Goal: Task Accomplishment & Management: Use online tool/utility

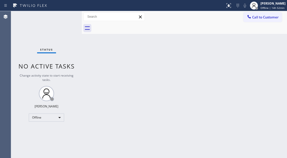
click at [265, 60] on div "Back to Dashboard Change Sender ID Customers Technicians Select a contact Outbo…" at bounding box center [184, 84] width 205 height 147
click at [265, 6] on span "Offline | 14h 52min" at bounding box center [273, 8] width 24 height 4
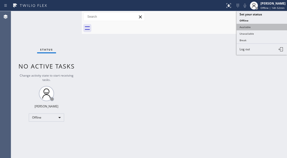
click at [250, 27] on button "Available" at bounding box center [262, 27] width 50 height 7
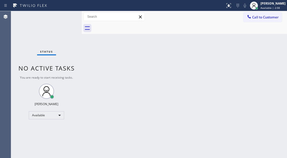
click at [73, 16] on div "Status No active tasks You are ready to start receiving tasks. [PERSON_NAME]" at bounding box center [46, 84] width 71 height 147
click at [273, 53] on div "Back to Dashboard Change Sender ID Customers Technicians Select a contact Outbo…" at bounding box center [184, 84] width 205 height 147
click at [69, 26] on div "Status No active tasks You are ready to start receiving tasks. [PERSON_NAME]" at bounding box center [46, 84] width 71 height 147
click at [72, 15] on div "Status No active tasks You are ready to start receiving tasks. [PERSON_NAME]" at bounding box center [46, 84] width 71 height 147
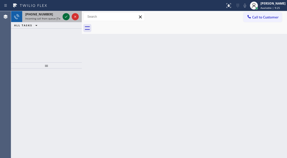
click at [64, 18] on icon at bounding box center [66, 17] width 6 height 6
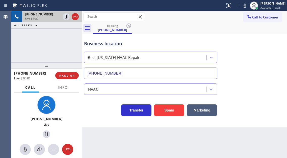
type input "[PHONE_NUMBER]"
click at [68, 85] on button "Info" at bounding box center [63, 88] width 16 height 10
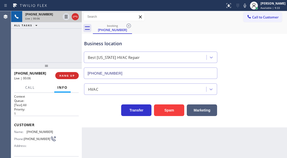
click at [37, 131] on span "[PHONE_NUMBER]" at bounding box center [40, 132] width 27 height 4
copy span "[PHONE_NUMBER]"
drag, startPoint x: 144, startPoint y: 45, endPoint x: 117, endPoint y: 80, distance: 44.2
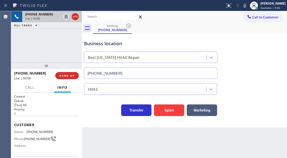
click at [144, 45] on div "Business location" at bounding box center [150, 43] width 133 height 7
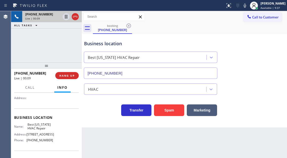
scroll to position [50, 0]
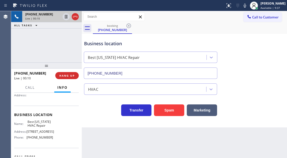
click at [41, 126] on span "Best [US_STATE] HVAC Repair" at bounding box center [40, 124] width 25 height 8
copy span "Best [US_STATE] HVAC Repair"
click at [158, 37] on div "Business location Best [US_STATE] HVAC Repair [PHONE_NUMBER]" at bounding box center [150, 57] width 135 height 44
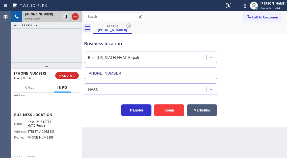
click at [38, 139] on span "[PHONE_NUMBER]" at bounding box center [40, 137] width 27 height 4
copy span "[PHONE_NUMBER]"
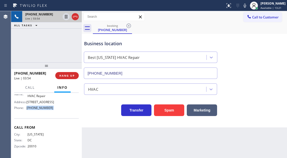
scroll to position [82, 0]
click at [43, 103] on span "[STREET_ADDRESS]" at bounding box center [41, 102] width 28 height 4
copy span "[STREET_ADDRESS]"
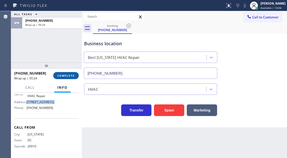
click at [69, 78] on button "COMPLETE" at bounding box center [66, 75] width 26 height 7
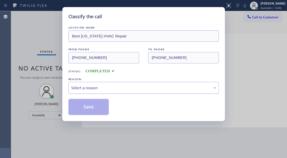
click at [108, 87] on div "Select a reason" at bounding box center [143, 88] width 145 height 6
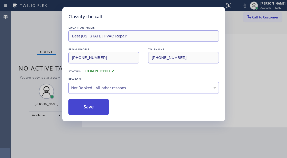
click at [96, 109] on button "Save" at bounding box center [88, 107] width 41 height 16
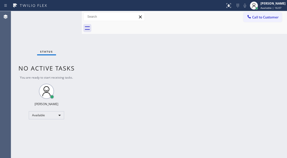
click at [70, 18] on div "Status No active tasks You are ready to start receiving tasks. [PERSON_NAME]" at bounding box center [46, 84] width 71 height 147
click at [280, 45] on div "Back to Dashboard Change Sender ID Customers Technicians Select a contact Outbo…" at bounding box center [184, 84] width 205 height 147
click at [144, 133] on div "Back to Dashboard Change Sender ID Customers Technicians Select a contact Outbo…" at bounding box center [184, 84] width 205 height 147
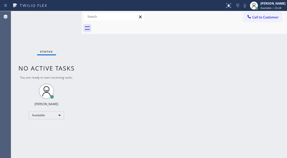
click at [280, 42] on div "Back to Dashboard Change Sender ID Customers Technicians Select a contact Outbo…" at bounding box center [184, 84] width 205 height 147
click at [64, 22] on div "Status No active tasks You are ready to start receiving tasks. [PERSON_NAME]" at bounding box center [46, 84] width 71 height 147
click at [279, 56] on div "Back to Dashboard Change Sender ID Customers Technicians Select a contact Outbo…" at bounding box center [184, 84] width 205 height 147
click at [72, 16] on div "Status No active tasks You are ready to start receiving tasks. [PERSON_NAME]" at bounding box center [46, 84] width 71 height 147
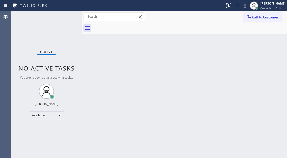
click at [72, 16] on div "Status No active tasks You are ready to start receiving tasks. [PERSON_NAME]" at bounding box center [46, 84] width 71 height 147
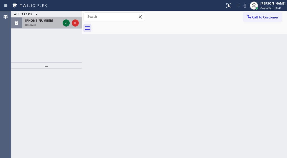
click at [66, 24] on icon at bounding box center [66, 23] width 6 height 6
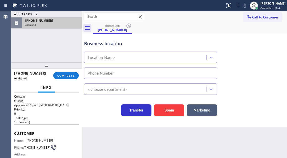
type input "[PHONE_NUMBER]"
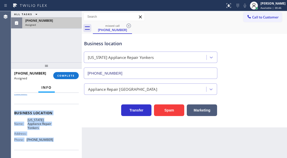
scroll to position [94, 0]
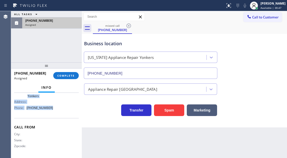
drag, startPoint x: 15, startPoint y: 131, endPoint x: 50, endPoint y: 111, distance: 40.7
click at [50, 111] on div "Context Queue: Appliance Repair High End Priority: 0 Task Age: [DEMOGRAPHIC_DAT…" at bounding box center [46, 79] width 65 height 155
copy div "Customer Name: [PHONE_NUMBER] Phone: [PHONE_NUMBER] Address: Business location …"
click at [67, 75] on span "COMPLETE" at bounding box center [65, 76] width 17 height 4
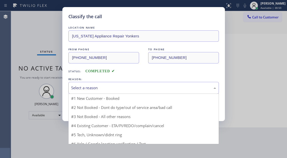
click at [111, 92] on div "Select a reason" at bounding box center [143, 88] width 150 height 12
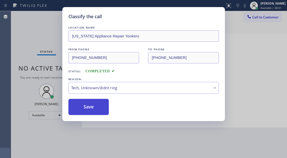
click at [103, 110] on button "Save" at bounding box center [88, 107] width 41 height 16
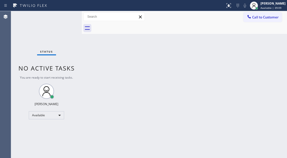
click at [272, 60] on div "Back to Dashboard Change Sender ID Customers Technicians Select a contact Outbo…" at bounding box center [184, 84] width 205 height 147
click at [53, 17] on div "Status No active tasks You are ready to start receiving tasks. [PERSON_NAME]" at bounding box center [46, 84] width 71 height 147
click at [66, 16] on div "Status No active tasks You are ready to start receiving tasks. [PERSON_NAME]" at bounding box center [46, 84] width 71 height 147
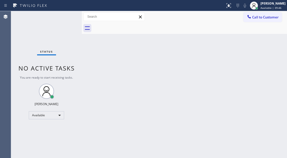
click at [66, 16] on div "Status No active tasks You are ready to start receiving tasks. [PERSON_NAME]" at bounding box center [46, 84] width 71 height 147
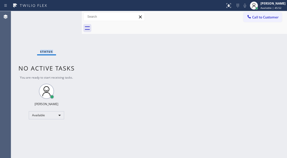
click at [66, 16] on div "Status No active tasks You are ready to start receiving tasks. [PERSON_NAME]" at bounding box center [46, 84] width 71 height 147
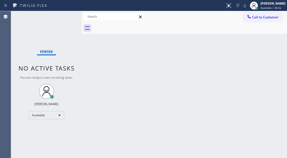
click at [66, 16] on div "Status No active tasks You are ready to start receiving tasks. [PERSON_NAME]" at bounding box center [46, 84] width 71 height 147
click at [284, 56] on div "Back to Dashboard Change Sender ID Customers Technicians Select a contact Outbo…" at bounding box center [184, 84] width 205 height 147
click at [66, 14] on div "Status No active tasks You are ready to start receiving tasks. [PERSON_NAME]" at bounding box center [46, 84] width 71 height 147
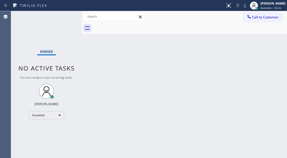
click at [66, 14] on div "Status No active tasks You are ready to start receiving tasks. [PERSON_NAME]" at bounding box center [46, 84] width 71 height 147
click at [66, 11] on div "Status No active tasks You are ready to start receiving tasks. [PERSON_NAME]" at bounding box center [46, 84] width 71 height 147
click at [67, 17] on div "Status No active tasks You are ready to start receiving tasks. [PERSON_NAME]" at bounding box center [46, 84] width 71 height 147
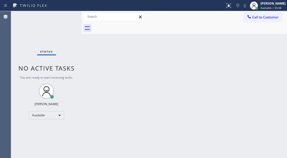
click at [281, 53] on div "Back to Dashboard Change Sender ID Customers Technicians Select a contact Outbo…" at bounding box center [184, 84] width 205 height 147
click at [68, 18] on div "Status No active tasks You are ready to start receiving tasks. [PERSON_NAME]" at bounding box center [46, 84] width 71 height 147
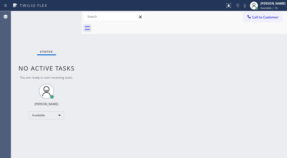
click at [65, 16] on div "Status No active tasks You are ready to start receiving tasks. [PERSON_NAME]" at bounding box center [46, 84] width 71 height 147
click at [273, 52] on div "Back to Dashboard Change Sender ID Customers Technicians Select a contact Outbo…" at bounding box center [184, 84] width 205 height 147
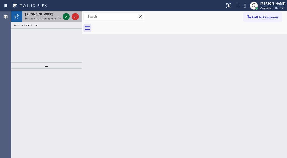
click at [64, 16] on icon at bounding box center [66, 17] width 6 height 6
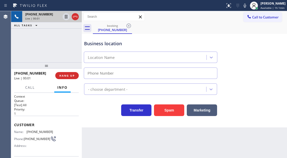
type input "[PHONE_NUMBER]"
click at [34, 131] on span "[PHONE_NUMBER]" at bounding box center [40, 132] width 27 height 4
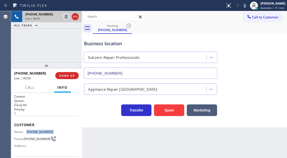
click at [34, 131] on span "[PHONE_NUMBER]" at bounding box center [40, 132] width 27 height 4
copy span "[PHONE_NUMBER]"
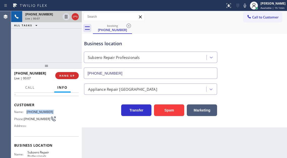
scroll to position [50, 0]
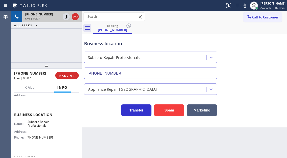
click at [34, 127] on span "Subzero Repair Professionals" at bounding box center [40, 124] width 25 height 8
copy span "Subzero Repair Professionals"
click at [40, 138] on span "[PHONE_NUMBER]" at bounding box center [40, 137] width 27 height 4
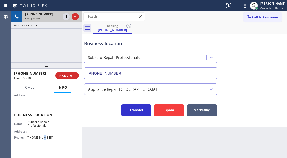
click at [40, 138] on span "[PHONE_NUMBER]" at bounding box center [40, 137] width 27 height 4
copy span "[PHONE_NUMBER]"
click at [73, 46] on div "[PHONE_NUMBER] Live | 00:43 ALL TASKS ALL TASKS ACTIVE TASKS TASKS IN WRAP UP" at bounding box center [46, 36] width 71 height 51
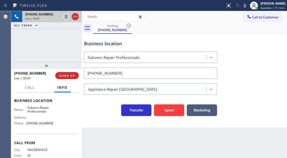
scroll to position [76, 0]
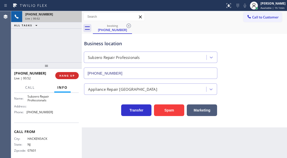
click at [276, 55] on div "Business location Subzero Repair Professionals [PHONE_NUMBER]" at bounding box center [184, 56] width 203 height 46
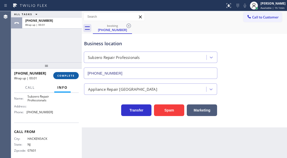
click at [72, 79] on button "COMPLETE" at bounding box center [66, 75] width 26 height 7
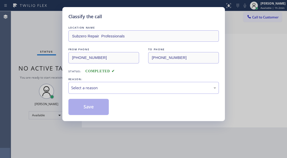
click at [75, 76] on div "LOCATION NAME Subzero Repair Professionals FROM PHONE [PHONE_NUMBER] TO PHONE […" at bounding box center [143, 70] width 150 height 90
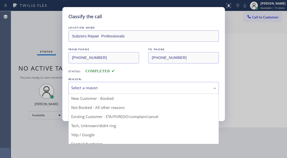
click at [97, 91] on div "Select a reason" at bounding box center [143, 88] width 150 height 12
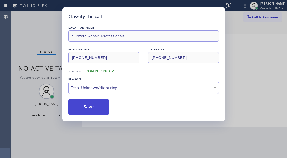
click at [90, 111] on button "Save" at bounding box center [88, 107] width 41 height 16
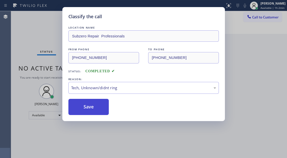
click at [90, 111] on button "Save" at bounding box center [88, 107] width 41 height 16
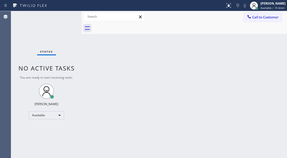
click at [65, 16] on div "Status No active tasks You are ready to start receiving tasks. [PERSON_NAME]" at bounding box center [46, 84] width 71 height 147
click at [66, 15] on div "Status No active tasks You are ready to start receiving tasks. [PERSON_NAME]" at bounding box center [46, 84] width 71 height 147
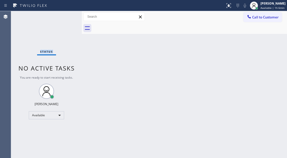
click at [66, 15] on div "Status No active tasks You are ready to start receiving tasks. [PERSON_NAME]" at bounding box center [46, 84] width 71 height 147
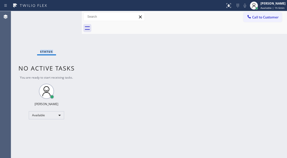
click at [66, 15] on div "Status No active tasks You are ready to start receiving tasks. [PERSON_NAME]" at bounding box center [46, 84] width 71 height 147
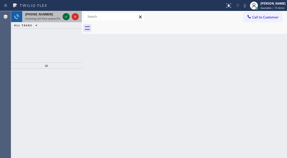
click at [66, 15] on icon at bounding box center [66, 17] width 6 height 6
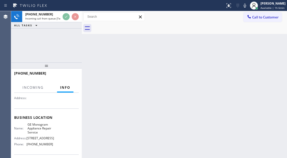
scroll to position [50, 0]
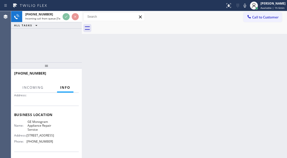
click at [35, 128] on span "GE Monogram Appliance Repair Service" at bounding box center [40, 126] width 25 height 12
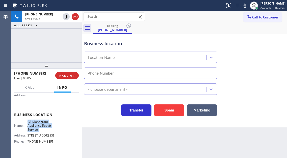
click at [35, 128] on span "GE Monogram Appliance Repair Service" at bounding box center [40, 126] width 25 height 12
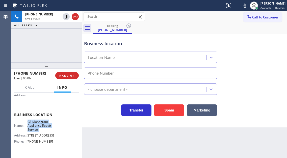
click at [35, 128] on span "GE Monogram Appliance Repair Service" at bounding box center [40, 126] width 25 height 12
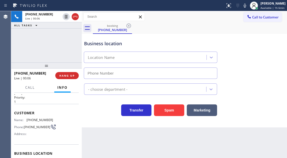
scroll to position [0, 0]
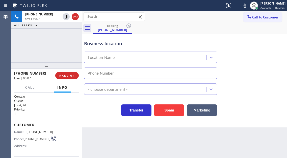
click at [34, 129] on div "Customer Name: [PHONE_NUMBER] Phone: [PHONE_NUMBER] Address:" at bounding box center [46, 136] width 65 height 40
type input "[PHONE_NUMBER]"
copy span "[PHONE_NUMBER]"
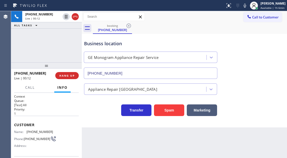
click at [111, 45] on div "Business location" at bounding box center [150, 43] width 133 height 7
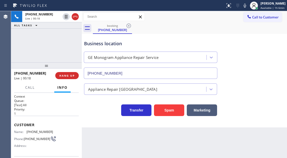
click at [263, 55] on div "Business location GE Monogram Appliance Repair Service [PHONE_NUMBER]" at bounding box center [184, 56] width 203 height 46
click at [171, 111] on button "Spam" at bounding box center [169, 110] width 30 height 12
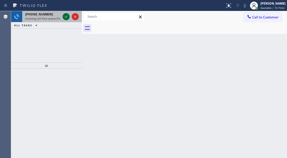
click at [65, 16] on icon at bounding box center [66, 17] width 6 height 6
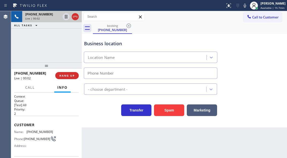
type input "[PHONE_NUMBER]"
click at [44, 131] on span "[PHONE_NUMBER]" at bounding box center [40, 132] width 27 height 4
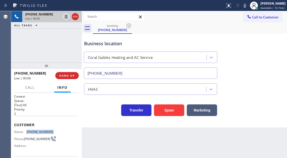
click at [44, 131] on span "[PHONE_NUMBER]" at bounding box center [40, 132] width 27 height 4
copy span "[PHONE_NUMBER]"
click at [96, 112] on div "Transfer Spam Marketing" at bounding box center [150, 109] width 135 height 14
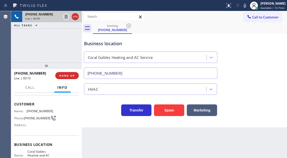
scroll to position [50, 0]
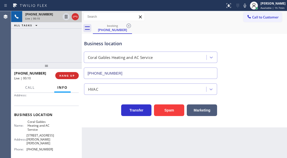
click at [39, 131] on span "Coral Gables Heating and AC Service" at bounding box center [40, 126] width 25 height 12
click at [79, 132] on div "Context Queue: [Test] All Priority: 2 Customer Name: [PHONE_NUMBER] Phone: [PHO…" at bounding box center [46, 125] width 71 height 65
click at [145, 143] on div "Back to Dashboard Change Sender ID Customers Technicians Select a contact Outbo…" at bounding box center [184, 84] width 205 height 147
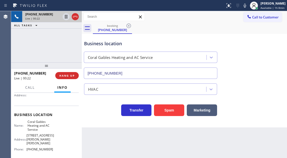
click at [68, 55] on div "[PHONE_NUMBER] Live | 00:22 ALL TASKS ALL TASKS ACTIVE TASKS TASKS IN WRAP UP" at bounding box center [46, 36] width 71 height 51
click at [74, 76] on span "HANG UP" at bounding box center [66, 76] width 15 height 4
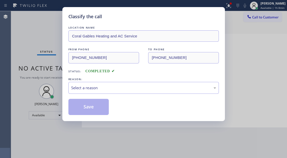
click at [74, 76] on div "LOCATION NAME Coral Gables Heating and AC Service FROM PHONE [PHONE_NUMBER] TO …" at bounding box center [143, 70] width 150 height 90
click at [139, 90] on div "Select a reason" at bounding box center [143, 88] width 145 height 6
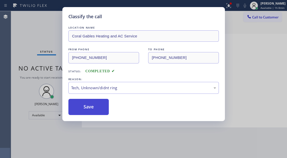
click at [97, 106] on button "Save" at bounding box center [88, 107] width 41 height 16
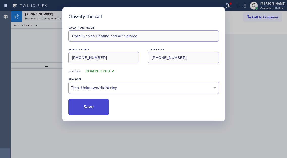
click at [97, 106] on button "Save" at bounding box center [88, 107] width 41 height 16
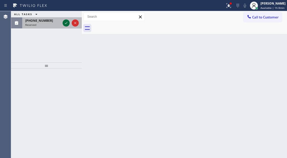
click at [64, 22] on icon at bounding box center [66, 23] width 6 height 6
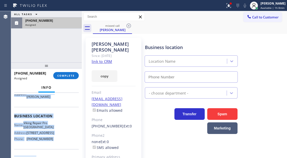
scroll to position [98, 0]
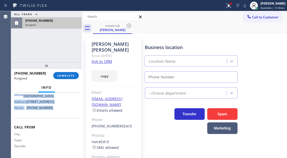
type input "[PHONE_NUMBER]"
drag, startPoint x: 14, startPoint y: 129, endPoint x: 53, endPoint y: 112, distance: 41.9
click at [53, 112] on div "Context Queue: Appliance Repair High End Priority: 0 Task Age: Customer Name: […" at bounding box center [46, 81] width 65 height 150
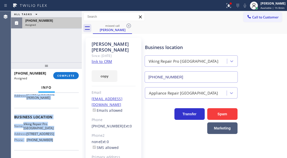
scroll to position [47, 0]
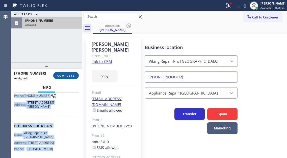
click at [71, 75] on span "COMPLETE" at bounding box center [65, 76] width 17 height 4
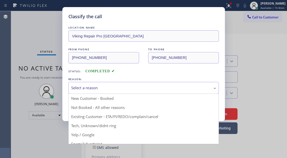
click at [125, 87] on div "Select a reason" at bounding box center [143, 88] width 145 height 6
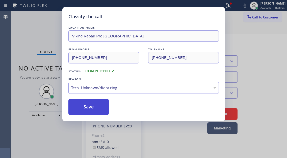
click at [106, 109] on button "Save" at bounding box center [88, 107] width 41 height 16
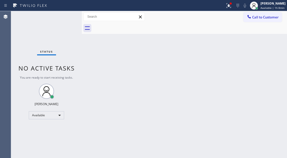
click at [277, 52] on div "Back to Dashboard Change Sender ID Customers Technicians Select a contact Outbo…" at bounding box center [184, 84] width 205 height 147
click at [226, 4] on div at bounding box center [228, 6] width 11 height 6
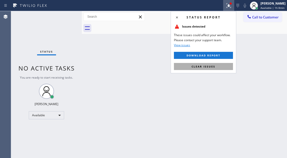
click at [209, 68] on button "Clear issues" at bounding box center [203, 66] width 59 height 7
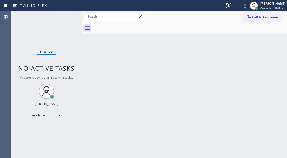
click at [65, 16] on div "Status No active tasks You are ready to start receiving tasks. [PERSON_NAME]" at bounding box center [46, 84] width 71 height 147
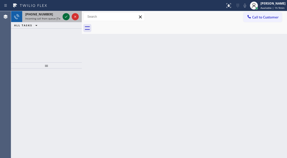
click at [65, 16] on icon at bounding box center [66, 17] width 6 height 6
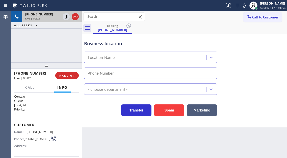
type input "[PHONE_NUMBER]"
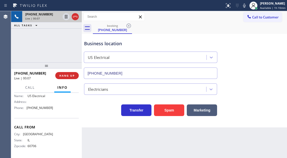
scroll to position [53, 0]
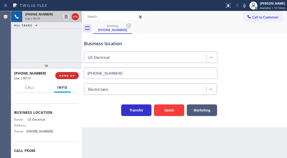
click at [58, 49] on div "[PHONE_NUMBER] Live | 00:19 ALL TASKS ALL TASKS ACTIVE TASKS TASKS IN WRAP UP" at bounding box center [46, 36] width 71 height 51
click at [61, 52] on div "[PHONE_NUMBER] Live | 00:25 ALL TASKS ALL TASKS ACTIVE TASKS TASKS IN WRAP UP" at bounding box center [46, 36] width 71 height 51
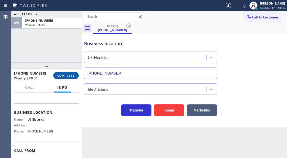
click at [66, 77] on span "COMPLETE" at bounding box center [65, 76] width 17 height 4
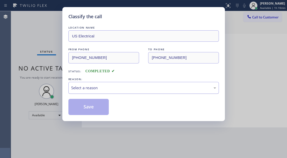
click at [91, 84] on div "Select a reason" at bounding box center [143, 88] width 150 height 12
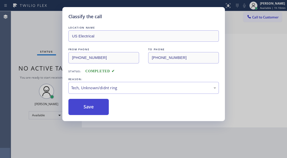
click at [93, 106] on button "Save" at bounding box center [88, 107] width 41 height 16
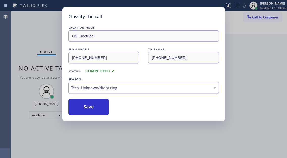
click at [41, 23] on div "Classify the call LOCATION NAME US Electrical FROM PHONE [PHONE_NUMBER] TO PHON…" at bounding box center [143, 79] width 287 height 158
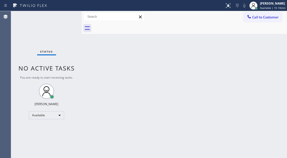
click at [59, 16] on div "Status No active tasks You are ready to start receiving tasks. [PERSON_NAME]" at bounding box center [46, 84] width 71 height 147
click at [58, 17] on div "Status No active tasks You are ready to start receiving tasks. [PERSON_NAME]" at bounding box center [46, 84] width 71 height 147
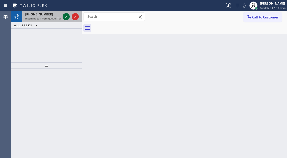
click at [64, 18] on icon at bounding box center [66, 17] width 6 height 6
click at [65, 16] on icon at bounding box center [66, 17] width 6 height 6
click at [64, 18] on icon at bounding box center [66, 17] width 6 height 6
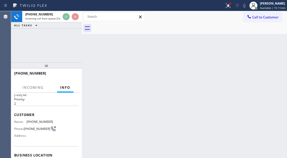
scroll to position [50, 0]
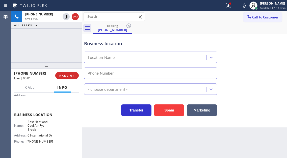
type input "[PHONE_NUMBER]"
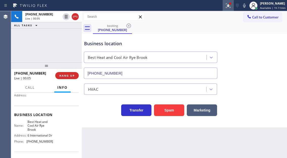
click at [225, 8] on div at bounding box center [228, 6] width 11 height 6
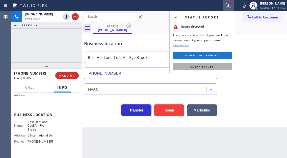
click at [227, 64] on button "Clear issues" at bounding box center [202, 66] width 59 height 7
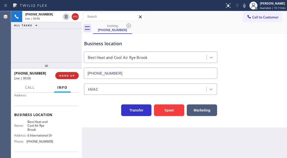
click at [56, 39] on div "[PHONE_NUMBER] Live | 00:06 ALL TASKS ALL TASKS ACTIVE TASKS TASKS IN WRAP UP" at bounding box center [46, 36] width 71 height 51
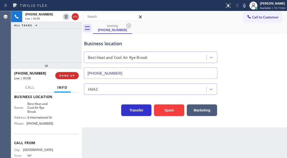
scroll to position [90, 0]
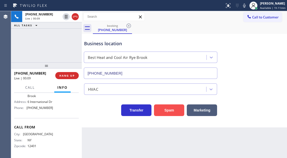
click at [166, 111] on button "Spam" at bounding box center [169, 110] width 30 height 12
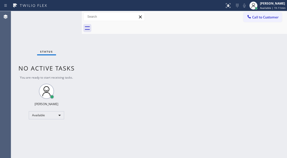
click at [281, 41] on div "Back to Dashboard Change Sender ID Customers Technicians Select a contact Outbo…" at bounding box center [184, 84] width 205 height 147
click at [69, 18] on div "Status No active tasks You are ready to start receiving tasks. [PERSON_NAME]" at bounding box center [46, 84] width 71 height 147
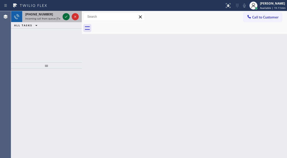
click at [66, 17] on icon at bounding box center [66, 17] width 6 height 6
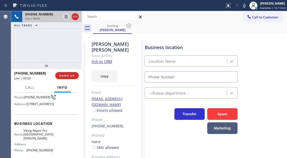
scroll to position [50, 0]
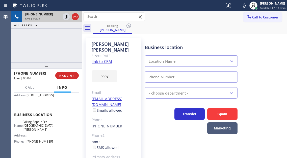
type input "[PHONE_NUMBER]"
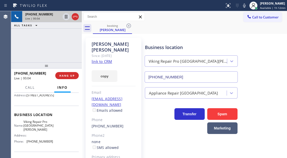
click at [43, 131] on span "Viking Repair Pro [GEOGRAPHIC_DATA][PERSON_NAME]" at bounding box center [38, 126] width 30 height 12
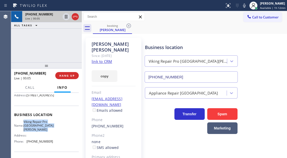
click at [97, 59] on link "link to CRM" at bounding box center [102, 61] width 20 height 5
click at [244, 2] on div "Status report No issues detected If you experience an issue, please download th…" at bounding box center [255, 5] width 64 height 11
click at [245, 7] on icon at bounding box center [244, 6] width 6 height 6
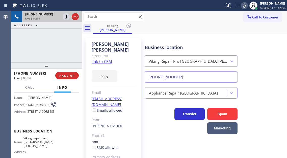
scroll to position [25, 0]
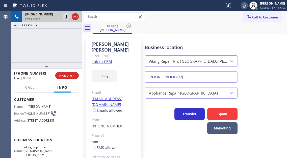
click at [33, 112] on span "[PHONE_NUMBER]" at bounding box center [37, 114] width 27 height 4
click at [165, 35] on div "[PERSON_NAME] Since: [DATE] link to CRM copy Email [EMAIL_ADDRESS][DOMAIN_NAME]…" at bounding box center [184, 118] width 203 height 167
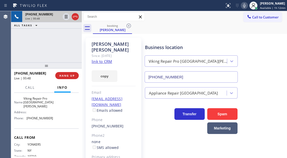
scroll to position [76, 0]
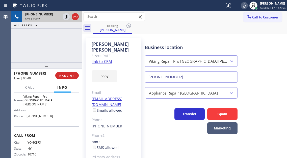
click at [33, 106] on span "Viking Repair Pro [GEOGRAPHIC_DATA][PERSON_NAME]" at bounding box center [38, 100] width 30 height 12
click at [64, 38] on div "[PHONE_NUMBER] Live | 01:45 ALL TASKS ALL TASKS ACTIVE TASKS TASKS IN WRAP UP" at bounding box center [46, 36] width 71 height 51
click at [67, 17] on icon at bounding box center [66, 17] width 3 height 4
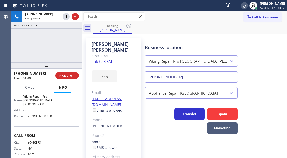
click at [247, 9] on div "Status report No issues detected If you experience an issue, please download th…" at bounding box center [255, 5] width 64 height 11
click at [246, 9] on button at bounding box center [244, 5] width 7 height 7
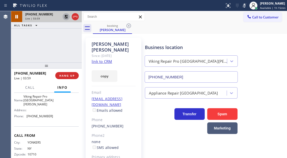
click at [65, 17] on icon at bounding box center [66, 17] width 6 height 6
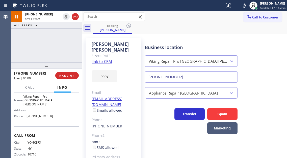
click at [246, 4] on icon at bounding box center [244, 6] width 3 height 4
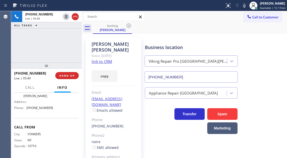
scroll to position [94, 0]
click at [33, 110] on div "Name: Viking Repair Pro [GEOGRAPHIC_DATA][PERSON_NAME] Address: Phone: [PHONE_N…" at bounding box center [33, 99] width 39 height 26
drag, startPoint x: 158, startPoint y: 36, endPoint x: 114, endPoint y: 17, distance: 47.8
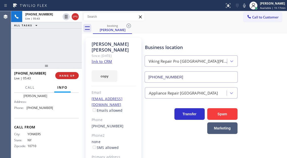
click at [158, 36] on div "[PERSON_NAME] Since: [DATE] link to CRM copy Email [EMAIL_ADDRESS][DOMAIN_NAME]…" at bounding box center [184, 118] width 203 height 167
click at [55, 38] on div "[PHONE_NUMBER] Live | 07:38 ALL TASKS ALL TASKS ACTIVE TASKS TASKS IN WRAP UP" at bounding box center [46, 36] width 71 height 51
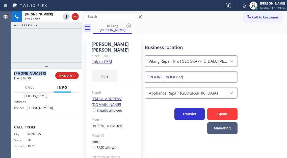
click at [55, 38] on div "[PHONE_NUMBER] Live | 07:39 ALL TASKS ALL TASKS ACTIVE TASKS TASKS IN WRAP UP" at bounding box center [46, 36] width 71 height 51
click at [70, 77] on span "HANG UP" at bounding box center [66, 76] width 15 height 4
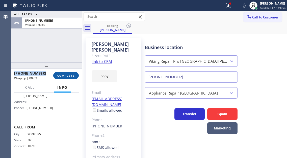
click at [70, 77] on span "COMPLETE" at bounding box center [65, 76] width 17 height 4
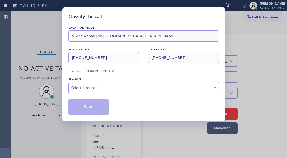
click at [115, 92] on div "Select a reason" at bounding box center [143, 88] width 150 height 12
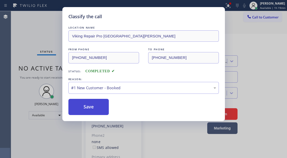
click at [99, 111] on button "Save" at bounding box center [88, 107] width 41 height 16
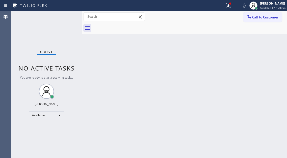
click at [43, 21] on div "Status No active tasks You are ready to start receiving tasks. [PERSON_NAME]" at bounding box center [46, 84] width 71 height 147
drag, startPoint x: 268, startPoint y: 45, endPoint x: 215, endPoint y: 30, distance: 55.9
click at [268, 45] on div "Back to Dashboard Change Sender ID Customers Technicians Select a contact Outbo…" at bounding box center [184, 84] width 205 height 147
click at [65, 30] on div "Status No active tasks You are ready to start receiving tasks. [PERSON_NAME]" at bounding box center [46, 84] width 71 height 147
click at [226, 8] on div at bounding box center [228, 6] width 11 height 6
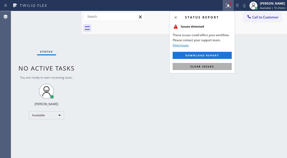
click at [224, 65] on button "Clear issues" at bounding box center [202, 66] width 59 height 7
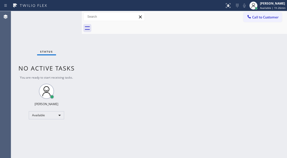
click at [69, 16] on div "Status No active tasks You are ready to start receiving tasks. [PERSON_NAME]" at bounding box center [46, 84] width 71 height 147
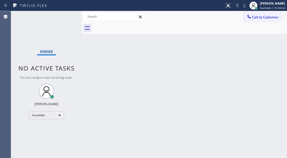
click at [69, 16] on div "Status No active tasks You are ready to start receiving tasks. [PERSON_NAME]" at bounding box center [46, 84] width 71 height 147
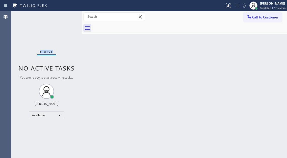
click at [69, 16] on div "Status No active tasks You are ready to start receiving tasks. [PERSON_NAME]" at bounding box center [46, 84] width 71 height 147
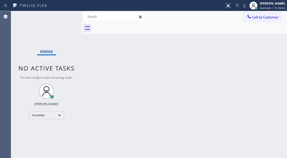
click at [69, 16] on div "Status No active tasks You are ready to start receiving tasks. [PERSON_NAME]" at bounding box center [46, 84] width 71 height 147
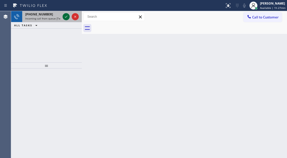
click at [66, 16] on icon at bounding box center [66, 17] width 6 height 6
click at [65, 19] on icon at bounding box center [66, 17] width 6 height 6
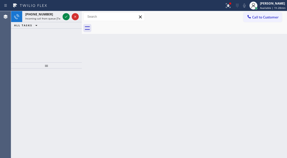
click at [272, 57] on div "Back to Dashboard Change Sender ID Customers Technicians Select a contact Outbo…" at bounding box center [184, 84] width 205 height 147
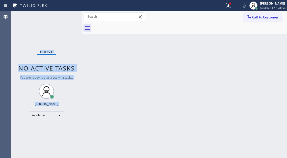
click at [65, 17] on div "Status No active tasks You are ready to start receiving tasks. [PERSON_NAME]" at bounding box center [46, 84] width 71 height 147
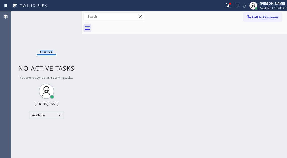
click at [65, 17] on div "Status No active tasks You are ready to start receiving tasks. [PERSON_NAME]" at bounding box center [46, 84] width 71 height 147
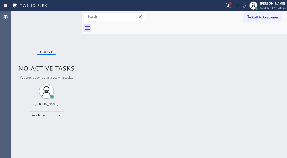
click at [231, 4] on div at bounding box center [230, 4] width 2 height 2
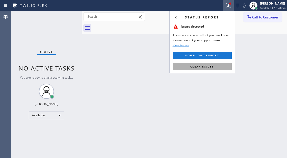
click at [211, 64] on button "Clear issues" at bounding box center [202, 66] width 59 height 7
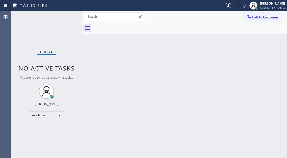
click at [69, 17] on div "Status No active tasks You are ready to start receiving tasks. [PERSON_NAME]" at bounding box center [46, 84] width 71 height 147
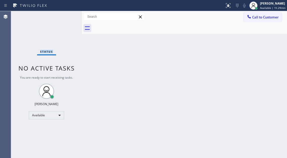
click at [69, 17] on div "Status No active tasks You are ready to start receiving tasks. [PERSON_NAME]" at bounding box center [46, 84] width 71 height 147
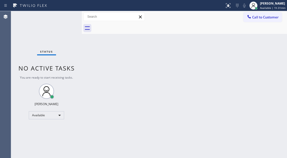
click at [69, 17] on div "Status No active tasks You are ready to start receiving tasks. [PERSON_NAME]" at bounding box center [46, 84] width 71 height 147
click at [269, 51] on div "Back to Dashboard Change Sender ID Customers Technicians Select a contact Outbo…" at bounding box center [184, 84] width 205 height 147
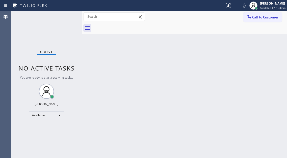
click at [58, 17] on div "Status No active tasks You are ready to start receiving tasks. [PERSON_NAME]" at bounding box center [46, 84] width 71 height 147
click at [69, 15] on div "Status No active tasks You are ready to start receiving tasks. [PERSON_NAME]" at bounding box center [46, 84] width 71 height 147
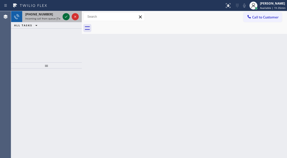
click at [67, 15] on icon at bounding box center [66, 17] width 6 height 6
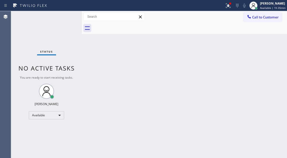
click at [67, 13] on div "Status No active tasks You are ready to start receiving tasks. [PERSON_NAME]" at bounding box center [46, 84] width 71 height 147
click at [68, 14] on div "Status No active tasks You are ready to start receiving tasks. [PERSON_NAME]" at bounding box center [46, 84] width 71 height 147
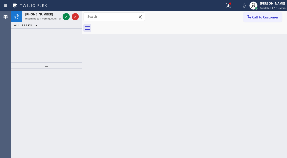
drag, startPoint x: 277, startPoint y: 52, endPoint x: 270, endPoint y: 51, distance: 7.1
click at [277, 52] on div "Back to Dashboard Change Sender ID Customers Technicians Select a contact Outbo…" at bounding box center [184, 84] width 205 height 147
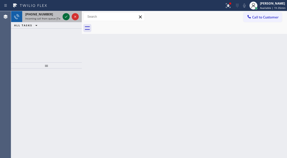
click at [67, 16] on icon at bounding box center [66, 17] width 6 height 6
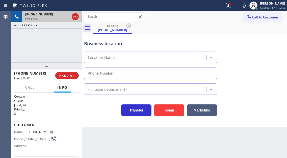
type input "[PHONE_NUMBER]"
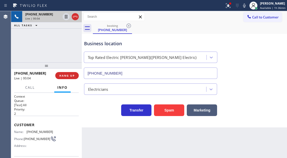
click at [41, 133] on span "[PHONE_NUMBER]" at bounding box center [40, 132] width 27 height 4
click at [85, 130] on div "Back to Dashboard Change Sender ID Customers Technicians Select a contact Outbo…" at bounding box center [184, 84] width 205 height 147
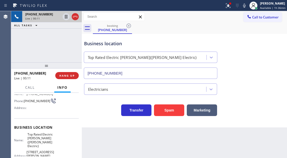
scroll to position [50, 0]
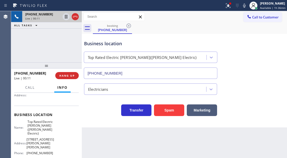
click at [38, 127] on span "Top Rated Electric [PERSON_NAME]([PERSON_NAME] Electric)" at bounding box center [40, 128] width 25 height 16
click at [84, 125] on div "Business location Top Rated Electric [PERSON_NAME]([PERSON_NAME] Electric) [PHO…" at bounding box center [184, 80] width 205 height 93
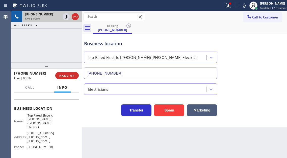
scroll to position [76, 0]
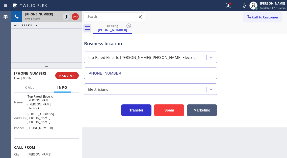
click at [43, 130] on span "[PHONE_NUMBER]" at bounding box center [40, 128] width 27 height 4
click at [228, 9] on button at bounding box center [228, 5] width 11 height 11
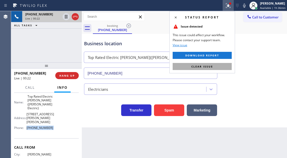
click at [230, 64] on button "Clear issue" at bounding box center [202, 66] width 59 height 7
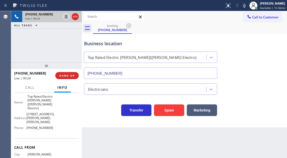
click at [126, 42] on div "Business location" at bounding box center [150, 43] width 133 height 7
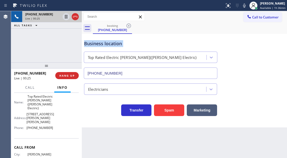
click at [126, 42] on div "Business location" at bounding box center [150, 43] width 133 height 7
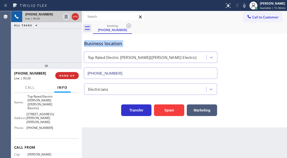
click at [126, 42] on div "Business location" at bounding box center [150, 43] width 133 height 7
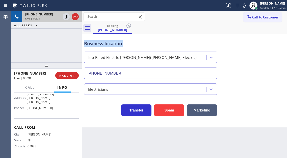
scroll to position [102, 0]
click at [66, 18] on icon at bounding box center [66, 17] width 6 height 6
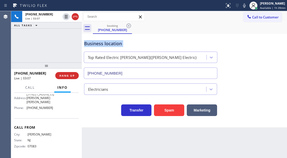
click at [243, 7] on icon at bounding box center [244, 6] width 6 height 6
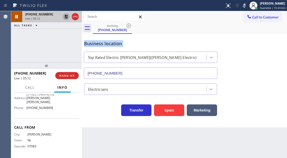
click at [67, 18] on icon at bounding box center [66, 17] width 4 height 4
click at [243, 7] on icon at bounding box center [244, 6] width 6 height 6
click at [67, 75] on span "HANG UP" at bounding box center [66, 76] width 15 height 4
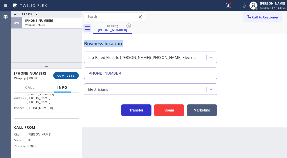
click at [61, 78] on button "COMPLETE" at bounding box center [66, 75] width 26 height 7
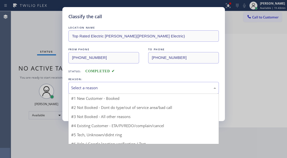
click at [111, 86] on div "Select a reason" at bounding box center [143, 88] width 145 height 6
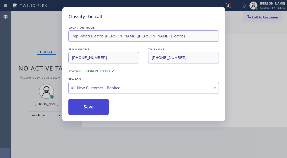
click at [99, 104] on button "Save" at bounding box center [88, 107] width 41 height 16
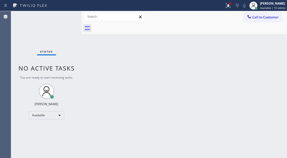
click at [66, 17] on div "Status No active tasks You are ready to start receiving tasks. [PERSON_NAME]" at bounding box center [46, 84] width 71 height 147
click at [63, 18] on div "Status No active tasks You are ready to start receiving tasks. [PERSON_NAME]" at bounding box center [46, 84] width 71 height 147
click at [227, 5] on icon at bounding box center [228, 6] width 6 height 6
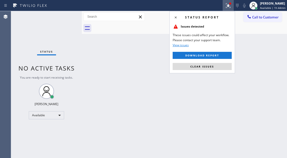
click at [214, 72] on div "Status report Issues detected These issues could affect your workflow. Please c…" at bounding box center [202, 42] width 66 height 62
click at [213, 69] on button "Clear issues" at bounding box center [202, 66] width 59 height 7
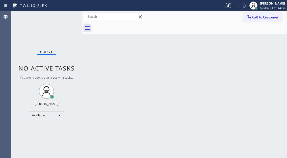
click at [270, 48] on div "Back to Dashboard Change Sender ID Customers Technicians Select a contact Outbo…" at bounding box center [184, 84] width 205 height 147
click at [264, 61] on div "Back to Dashboard Change Sender ID Customers Technicians Select a contact Outbo…" at bounding box center [184, 84] width 205 height 147
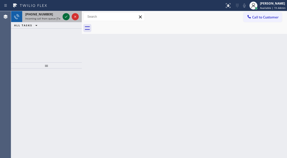
click at [64, 18] on icon at bounding box center [66, 17] width 6 height 6
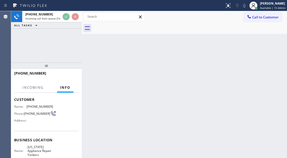
scroll to position [50, 0]
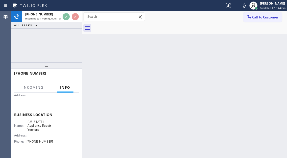
click at [38, 126] on span "[US_STATE] Appliance Repair Yonkers" at bounding box center [40, 126] width 25 height 12
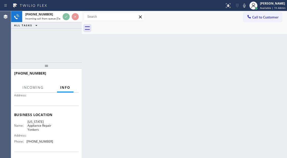
click at [38, 126] on span "[US_STATE] Appliance Repair Yonkers" at bounding box center [40, 126] width 25 height 12
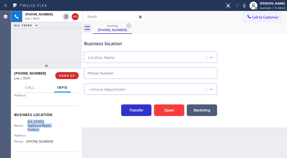
click at [38, 126] on span "[US_STATE] Appliance Repair Yonkers" at bounding box center [40, 126] width 25 height 12
type input "[PHONE_NUMBER]"
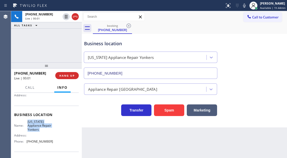
scroll to position [25, 0]
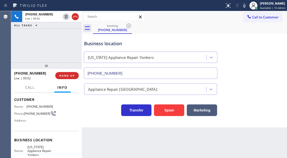
click at [31, 114] on span "[PHONE_NUMBER]" at bounding box center [37, 114] width 27 height 4
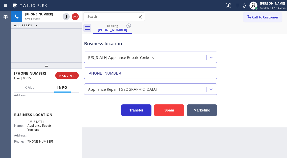
click at [34, 131] on span "[US_STATE] Appliance Repair Yonkers" at bounding box center [40, 126] width 25 height 12
click at [97, 43] on div "Business location" at bounding box center [150, 43] width 133 height 7
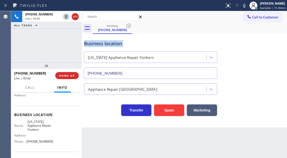
click at [97, 43] on div "Business location" at bounding box center [150, 43] width 133 height 7
click at [171, 38] on div "Business location [US_STATE] Appliance Repair [GEOGRAPHIC_DATA] [PHONE_NUMBER]" at bounding box center [150, 57] width 135 height 44
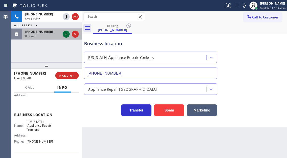
click at [67, 36] on icon at bounding box center [66, 34] width 6 height 6
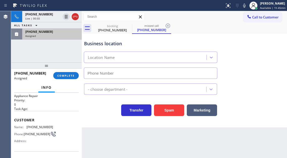
scroll to position [4, 0]
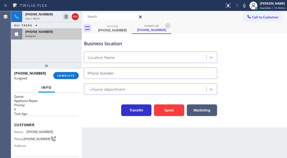
type input "[PHONE_NUMBER]"
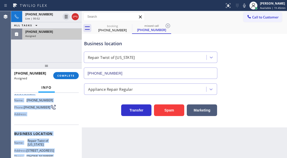
scroll to position [94, 0]
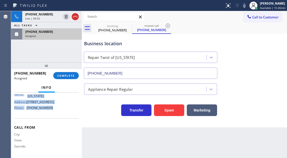
drag, startPoint x: 14, startPoint y: 124, endPoint x: 60, endPoint y: 106, distance: 48.8
click at [60, 106] on div "Context Queue: Appliance Repair Priority: 0 Task Age: Customer Name: [PHONE_NUM…" at bounding box center [46, 83] width 65 height 146
click at [70, 76] on span "COMPLETE" at bounding box center [65, 76] width 17 height 4
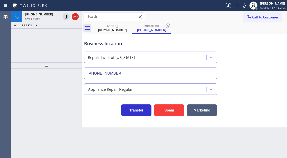
click at [109, 91] on div "Appliance Repair Regular" at bounding box center [110, 89] width 45 height 6
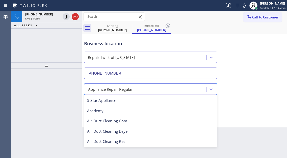
scroll to position [11, 0]
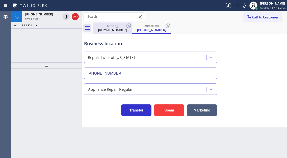
click at [116, 30] on div "[PHONE_NUMBER]" at bounding box center [112, 30] width 38 height 5
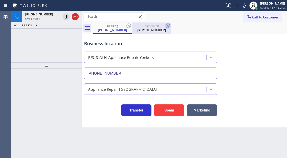
click at [167, 26] on icon at bounding box center [168, 26] width 6 height 6
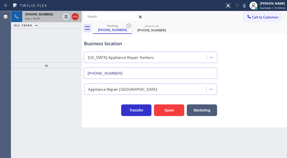
click at [44, 16] on div "[PHONE_NUMBER] Live | 05:05" at bounding box center [41, 16] width 39 height 11
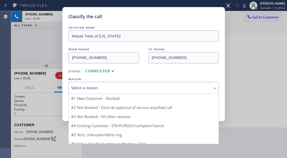
click at [115, 84] on div "Select a reason" at bounding box center [143, 88] width 150 height 12
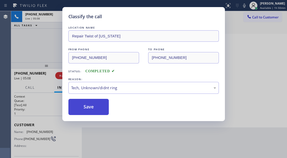
click at [105, 105] on button "Save" at bounding box center [88, 107] width 41 height 16
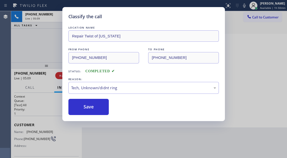
click at [40, 122] on div "Classify the call LOCATION NAME Best [US_STATE] HVAC Repair FROM PHONE [PHONE_N…" at bounding box center [149, 84] width 276 height 147
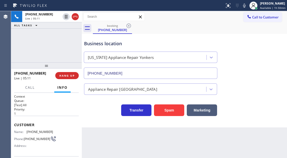
click at [87, 131] on div "Back to Dashboard Change Sender ID Customers Technicians Select a contact Outbo…" at bounding box center [184, 84] width 205 height 147
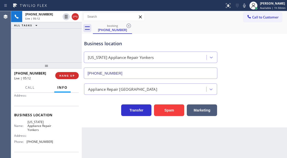
scroll to position [50, 0]
click at [36, 142] on span "[PHONE_NUMBER]" at bounding box center [40, 141] width 27 height 4
click at [78, 53] on div "[PHONE_NUMBER] Live | 05:16 ALL TASKS ALL TASKS ACTIVE TASKS TASKS IN WRAP UP" at bounding box center [46, 36] width 71 height 51
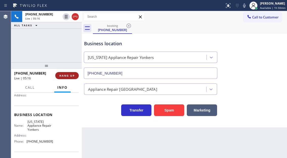
click at [71, 74] on span "HANG UP" at bounding box center [66, 76] width 15 height 4
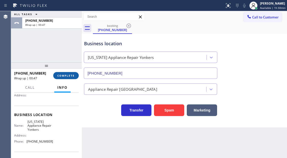
click at [69, 77] on span "COMPLETE" at bounding box center [65, 76] width 17 height 4
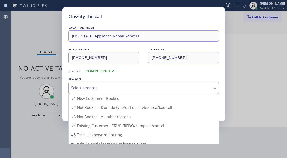
click at [102, 89] on div "Select a reason" at bounding box center [143, 88] width 145 height 6
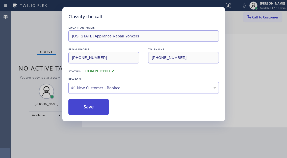
click at [98, 105] on button "Save" at bounding box center [88, 107] width 41 height 16
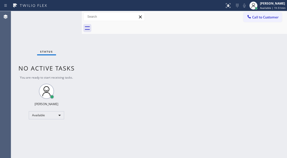
click at [69, 27] on div "Status No active tasks You are ready to start receiving tasks. [PERSON_NAME]" at bounding box center [46, 84] width 71 height 147
click at [47, 24] on div "Status No active tasks You are ready to start receiving tasks. [PERSON_NAME]" at bounding box center [46, 84] width 71 height 147
click at [59, 16] on div "Status No active tasks You are ready to start receiving tasks. [PERSON_NAME]" at bounding box center [46, 84] width 71 height 147
click at [65, 14] on div "Status No active tasks You are ready to start receiving tasks. [PERSON_NAME]" at bounding box center [46, 84] width 71 height 147
click at [69, 17] on div "Status No active tasks You are ready to start receiving tasks. [PERSON_NAME]" at bounding box center [46, 84] width 71 height 147
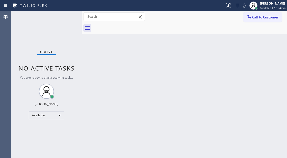
click at [69, 17] on div "Status No active tasks You are ready to start receiving tasks. [PERSON_NAME]" at bounding box center [46, 84] width 71 height 147
click at [275, 42] on div "Back to Dashboard Change Sender ID Customers Technicians Select a contact Outbo…" at bounding box center [184, 84] width 205 height 147
click at [281, 51] on div "Back to Dashboard Change Sender ID Customers Technicians Select a contact Outbo…" at bounding box center [184, 84] width 205 height 147
click at [66, 14] on div "Status No active tasks You are ready to start receiving tasks. [PERSON_NAME]" at bounding box center [46, 84] width 71 height 147
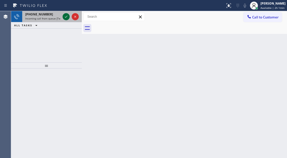
click at [66, 14] on icon at bounding box center [66, 17] width 6 height 6
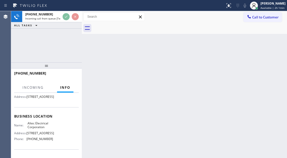
scroll to position [50, 0]
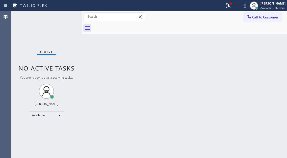
click at [222, 72] on div "Back to Dashboard Change Sender ID Customers Technicians Select a contact Outbo…" at bounding box center [184, 84] width 205 height 147
click at [222, 70] on div "Back to Dashboard Change Sender ID Customers Technicians Select a contact Outbo…" at bounding box center [184, 84] width 205 height 147
click at [167, 64] on div "Back to Dashboard Change Sender ID Customers Technicians Select a contact Outbo…" at bounding box center [184, 84] width 205 height 147
click at [279, 59] on div "Back to Dashboard Change Sender ID Customers Technicians Select a contact Outbo…" at bounding box center [184, 84] width 205 height 147
click at [273, 10] on div "[PERSON_NAME] Available | 2h 1min" at bounding box center [267, 5] width 39 height 11
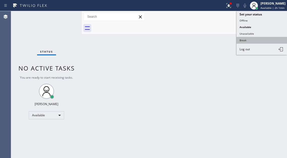
click at [255, 42] on button "Break" at bounding box center [262, 40] width 50 height 7
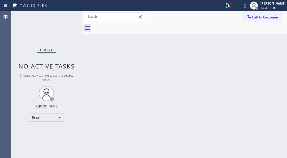
click at [272, 96] on div "Back to Dashboard Change Sender ID Customers Technicians Select a contact Outbo…" at bounding box center [184, 84] width 205 height 147
click at [65, 17] on div "Status No active tasks Change activity state to start receiving tasks. [PERSON_…" at bounding box center [46, 84] width 71 height 147
click at [271, 7] on span "Break | 15:33" at bounding box center [269, 8] width 17 height 4
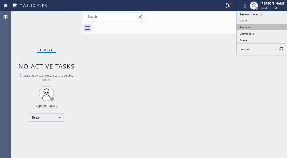
click at [258, 28] on button "Available" at bounding box center [262, 27] width 50 height 7
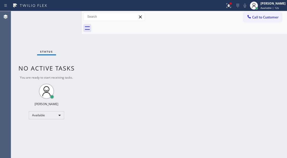
click at [275, 39] on div "Back to Dashboard Change Sender ID Customers Technicians Select a contact Outbo…" at bounding box center [184, 84] width 205 height 147
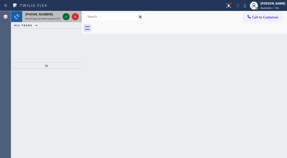
click at [64, 16] on icon at bounding box center [66, 17] width 6 height 6
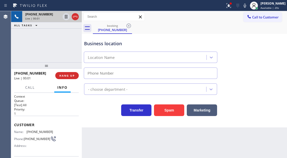
type input "[PHONE_NUMBER]"
click at [36, 131] on span "[PHONE_NUMBER]" at bounding box center [40, 132] width 27 height 4
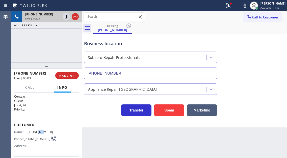
click at [36, 131] on span "[PHONE_NUMBER]" at bounding box center [40, 132] width 27 height 4
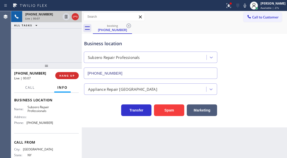
scroll to position [76, 0]
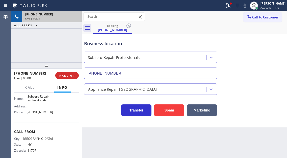
click at [31, 102] on span "Subzero Repair Professionals" at bounding box center [40, 98] width 25 height 8
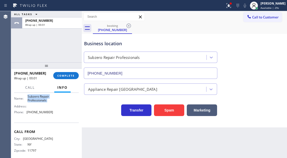
click at [68, 72] on div "[PHONE_NUMBER] Wrap up | 00:01 COMPLETE" at bounding box center [46, 75] width 65 height 13
click at [68, 74] on span "COMPLETE" at bounding box center [65, 76] width 17 height 4
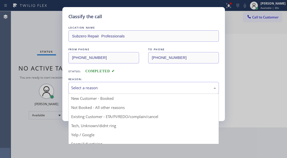
click at [120, 89] on div "Select a reason" at bounding box center [143, 88] width 145 height 6
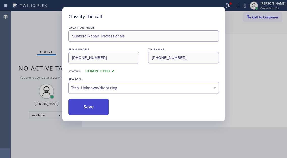
click at [97, 110] on button "Save" at bounding box center [88, 107] width 41 height 16
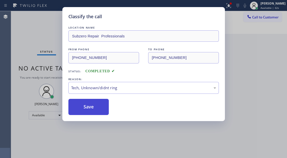
click at [97, 110] on button "Save" at bounding box center [88, 107] width 41 height 16
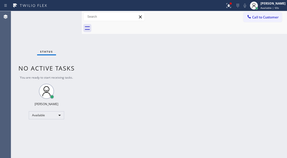
click at [268, 48] on div "Back to Dashboard Change Sender ID Customers Technicians Select a contact Outbo…" at bounding box center [184, 84] width 205 height 147
click at [70, 16] on div "Status No active tasks You are ready to start receiving tasks. [PERSON_NAME]" at bounding box center [46, 84] width 71 height 147
drag, startPoint x: 281, startPoint y: 53, endPoint x: 232, endPoint y: 46, distance: 48.7
click at [280, 53] on div "Back to Dashboard Change Sender ID Customers Technicians Select a contact Outbo…" at bounding box center [184, 84] width 205 height 147
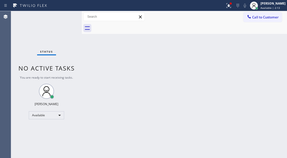
click at [66, 20] on div "Status No active tasks You are ready to start receiving tasks. [PERSON_NAME]" at bounding box center [46, 84] width 71 height 147
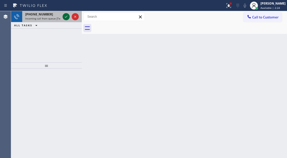
click at [64, 14] on icon at bounding box center [66, 17] width 6 height 6
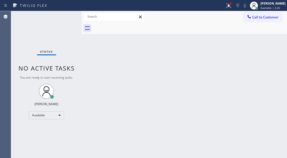
click at [64, 18] on div "Status No active tasks You are ready to start receiving tasks. [PERSON_NAME]" at bounding box center [46, 84] width 71 height 147
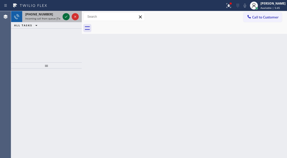
click at [64, 18] on icon at bounding box center [66, 17] width 6 height 6
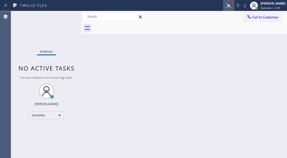
click at [231, 7] on icon at bounding box center [228, 5] width 5 height 5
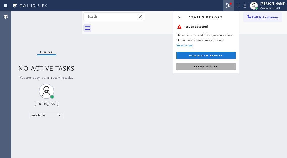
click at [221, 67] on button "Clear issues" at bounding box center [205, 66] width 59 height 7
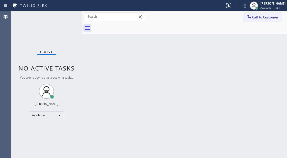
click at [64, 15] on div "Status No active tasks You are ready to start receiving tasks. [PERSON_NAME]" at bounding box center [46, 84] width 71 height 147
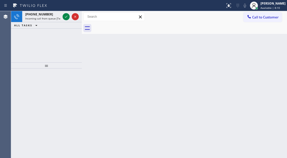
drag, startPoint x: 267, startPoint y: 47, endPoint x: 226, endPoint y: 39, distance: 41.6
click at [267, 47] on div "Back to Dashboard Change Sender ID Customers Technicians Select a contact Outbo…" at bounding box center [184, 84] width 205 height 147
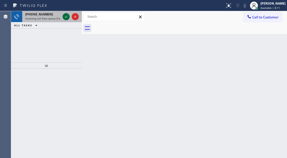
click at [65, 18] on icon at bounding box center [66, 17] width 6 height 6
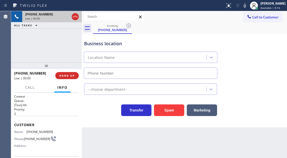
type input "[PHONE_NUMBER]"
click at [35, 133] on span "[PHONE_NUMBER]" at bounding box center [40, 132] width 27 height 4
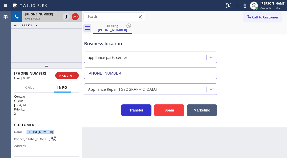
click at [35, 133] on span "[PHONE_NUMBER]" at bounding box center [40, 132] width 27 height 4
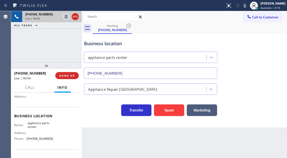
scroll to position [50, 0]
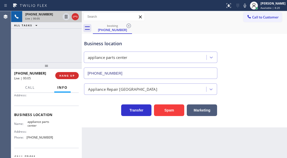
click at [34, 125] on span "appliance parts center" at bounding box center [40, 124] width 25 height 8
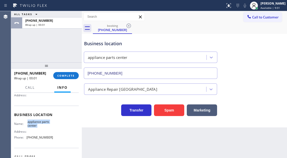
click at [56, 54] on div "ALL TASKS ALL TASKS ACTIVE TASKS TASKS IN WRAP UP [PHONE_NUMBER] Wrap up | 00:01" at bounding box center [46, 36] width 71 height 51
click at [76, 78] on button "COMPLETE" at bounding box center [66, 75] width 26 height 7
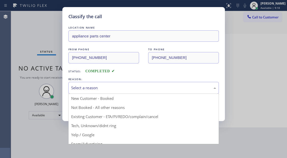
click at [138, 89] on div "Select a reason" at bounding box center [143, 88] width 145 height 6
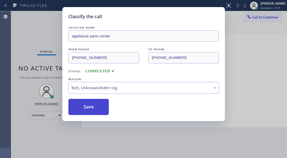
click at [102, 110] on button "Save" at bounding box center [88, 107] width 41 height 16
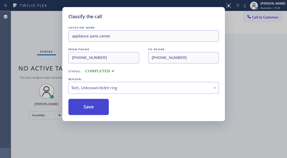
click at [102, 110] on button "Save" at bounding box center [88, 107] width 41 height 16
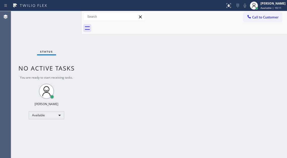
click at [65, 17] on div "Status No active tasks You are ready to start receiving tasks. [PERSON_NAME]" at bounding box center [46, 84] width 71 height 147
click at [65, 16] on div "Status No active tasks You are ready to start receiving tasks. [PERSON_NAME]" at bounding box center [46, 84] width 71 height 147
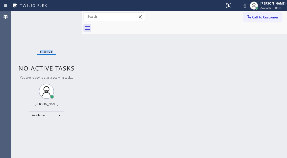
click at [65, 16] on div "Status No active tasks You are ready to start receiving tasks. [PERSON_NAME]" at bounding box center [46, 84] width 71 height 147
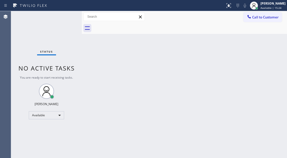
click at [66, 16] on div "Status No active tasks You are ready to start receiving tasks. [PERSON_NAME]" at bounding box center [46, 84] width 71 height 147
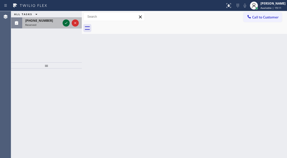
click at [67, 24] on icon at bounding box center [66, 23] width 6 height 6
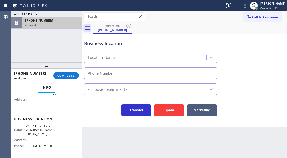
type input "[PHONE_NUMBER]"
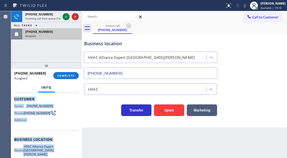
scroll to position [90, 0]
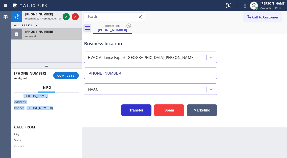
drag, startPoint x: 14, startPoint y: 128, endPoint x: 56, endPoint y: 110, distance: 45.7
click at [56, 110] on div "Context Queue: HVAC Priority: 0 Task Age: Customer Name: [PHONE_NUMBER] Phone: …" at bounding box center [46, 125] width 71 height 65
click at [67, 77] on span "COMPLETE" at bounding box center [65, 76] width 17 height 4
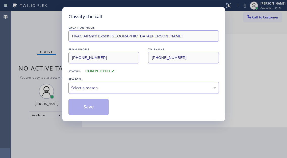
click at [117, 87] on div "Select a reason" at bounding box center [143, 88] width 145 height 6
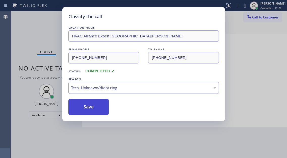
click at [106, 111] on button "Save" at bounding box center [88, 107] width 41 height 16
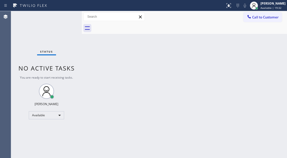
click at [268, 43] on div "Back to Dashboard Change Sender ID Customers Technicians Select a contact Outbo…" at bounding box center [184, 84] width 205 height 147
click at [67, 17] on div "Status No active tasks You are ready to start receiving tasks. [PERSON_NAME]" at bounding box center [46, 84] width 71 height 147
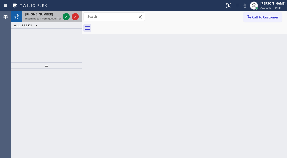
click at [62, 17] on div at bounding box center [71, 16] width 18 height 11
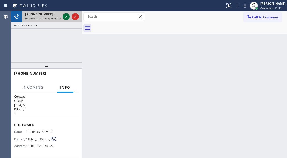
click at [65, 17] on icon at bounding box center [66, 17] width 6 height 6
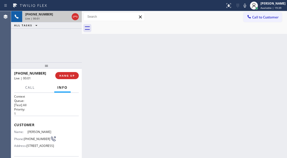
click at [233, 70] on div "Back to Dashboard Change Sender ID Customers Technicians Select a contact Outbo…" at bounding box center [184, 84] width 205 height 147
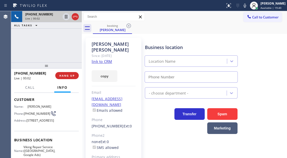
type input "[PHONE_NUMBER]"
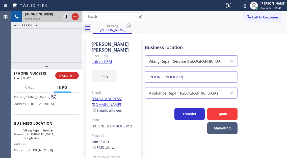
scroll to position [50, 0]
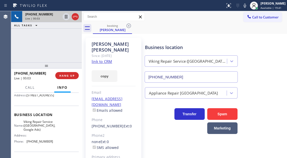
click at [37, 131] on span "Viking Repair Service ([GEOGRAPHIC_DATA], Google Ads)" at bounding box center [39, 126] width 32 height 12
click at [102, 59] on link "link to CRM" at bounding box center [102, 61] width 20 height 5
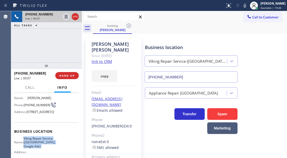
scroll to position [25, 0]
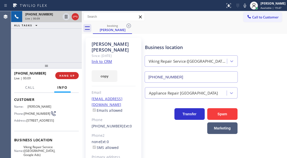
click at [34, 112] on span "[PHONE_NUMBER]" at bounding box center [37, 114] width 27 height 4
click at [152, 46] on div "Business location" at bounding box center [191, 47] width 93 height 7
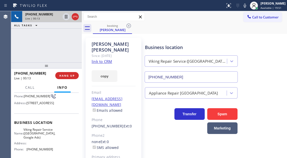
scroll to position [50, 0]
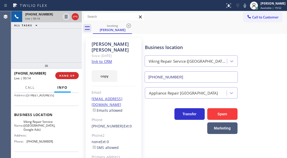
click at [37, 130] on span "Viking Repair Service ([GEOGRAPHIC_DATA], Google Ads)" at bounding box center [39, 126] width 32 height 12
click at [61, 41] on div "[PHONE_NUMBER] Live | 00:48 ALL TASKS ALL TASKS ACTIVE TASKS TASKS IN WRAP UP" at bounding box center [46, 36] width 71 height 51
click at [66, 17] on icon at bounding box center [66, 17] width 6 height 6
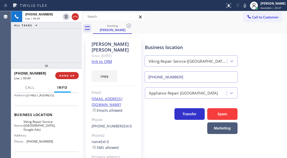
click at [248, 3] on icon at bounding box center [245, 6] width 6 height 6
click at [271, 74] on div "Business location Viking Repair Service ([GEOGRAPHIC_DATA], Google Ads) [PHONE_…" at bounding box center [215, 60] width 142 height 46
click at [67, 39] on div "[PHONE_NUMBER] Live | 02:46 ALL TASKS ALL TASKS ACTIVE TASKS TASKS IN WRAP UP" at bounding box center [46, 36] width 71 height 51
click at [272, 58] on div "Business location Viking Repair Service ([GEOGRAPHIC_DATA], Google Ads) [PHONE_…" at bounding box center [215, 60] width 142 height 46
click at [52, 49] on div "[PHONE_NUMBER] Live | 03:59 ALL TASKS ALL TASKS ACTIVE TASKS TASKS IN WRAP UP" at bounding box center [46, 36] width 71 height 51
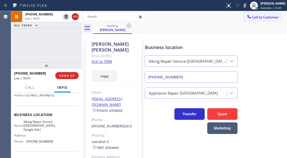
click at [276, 47] on div "Business location Viking Repair Service ([GEOGRAPHIC_DATA], Google Ads) [PHONE_…" at bounding box center [215, 60] width 142 height 46
click at [44, 54] on div "[PHONE_NUMBER] Live | 04:03 ALL TASKS ALL TASKS ACTIVE TASKS TASKS IN WRAP UP" at bounding box center [46, 36] width 71 height 51
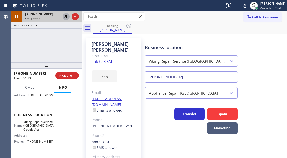
click at [64, 18] on icon at bounding box center [66, 17] width 6 height 6
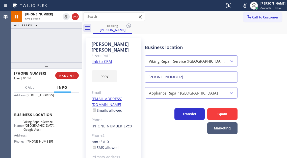
click at [248, 7] on icon at bounding box center [245, 6] width 6 height 6
click at [50, 36] on div "[PHONE_NUMBER] Live | 04:38 ALL TASKS ALL TASKS ACTIVE TASKS TASKS IN WRAP UP" at bounding box center [46, 36] width 71 height 51
click at [50, 36] on div "[PHONE_NUMBER] Live | 04:39 ALL TASKS ALL TASKS ACTIVE TASKS TASKS IN WRAP UP" at bounding box center [46, 36] width 71 height 51
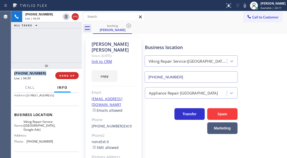
click at [50, 36] on div "[PHONE_NUMBER] Live | 04:39 ALL TASKS ALL TASKS ACTIVE TASKS TASKS IN WRAP UP" at bounding box center [46, 36] width 71 height 51
click at [271, 54] on div "Business location Viking Repair Service ([GEOGRAPHIC_DATA], Google Ads) [PHONE_…" at bounding box center [215, 60] width 142 height 46
click at [35, 48] on div "[PHONE_NUMBER] Live | 04:49 ALL TASKS ALL TASKS ACTIVE TASKS TASKS IN WRAP UP" at bounding box center [46, 36] width 71 height 51
click at [57, 41] on div "[PHONE_NUMBER] Live | 05:14 ALL TASKS ALL TASKS ACTIVE TASKS TASKS IN WRAP UP" at bounding box center [46, 36] width 71 height 51
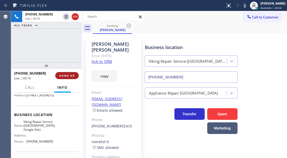
click at [70, 76] on span "HANG UP" at bounding box center [66, 76] width 15 height 4
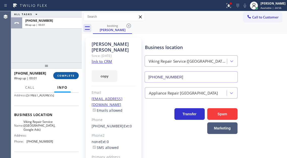
click at [70, 76] on span "COMPLETE" at bounding box center [65, 76] width 17 height 4
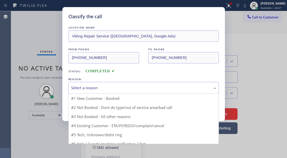
click at [122, 87] on div "Select a reason" at bounding box center [143, 88] width 145 height 6
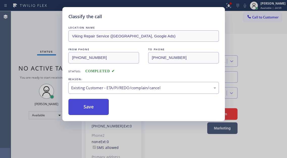
click at [97, 110] on button "Save" at bounding box center [88, 107] width 41 height 16
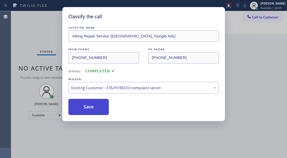
click at [97, 110] on button "Save" at bounding box center [88, 107] width 41 height 16
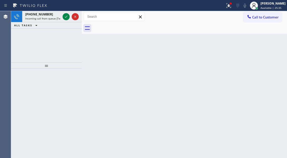
click at [64, 17] on icon at bounding box center [66, 17] width 6 height 6
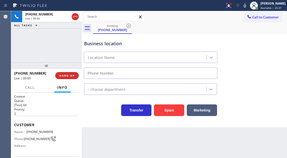
type input "[PHONE_NUMBER]"
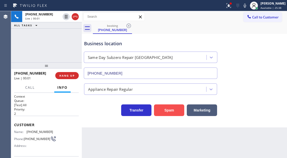
click at [169, 110] on button "Spam" at bounding box center [169, 110] width 30 height 12
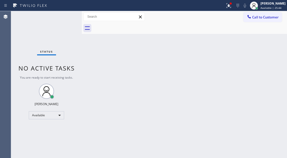
click at [66, 18] on div "Status No active tasks You are ready to start receiving tasks. [PERSON_NAME]" at bounding box center [46, 84] width 71 height 147
click at [234, 7] on div at bounding box center [228, 6] width 11 height 6
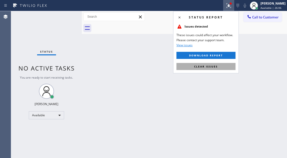
click at [229, 65] on button "Clear issues" at bounding box center [205, 66] width 59 height 7
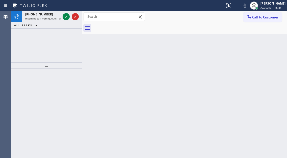
click at [278, 58] on div "Back to Dashboard Change Sender ID Customers Technicians Select a contact Outbo…" at bounding box center [184, 84] width 205 height 147
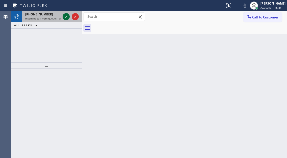
click at [67, 16] on icon at bounding box center [66, 17] width 6 height 6
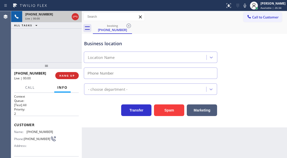
type input "[PHONE_NUMBER]"
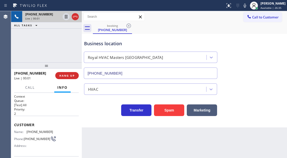
click at [94, 44] on div "Business location" at bounding box center [150, 43] width 133 height 7
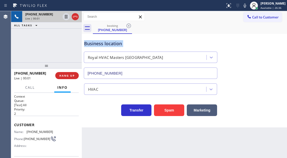
click at [94, 44] on div "Business location" at bounding box center [150, 43] width 133 height 7
click at [131, 48] on div "Business location Royal HVAC Masters [GEOGRAPHIC_DATA] [PHONE_NUMBER]" at bounding box center [150, 57] width 135 height 44
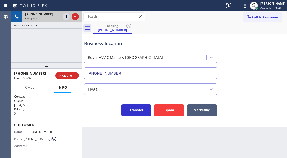
click at [130, 47] on div "Business location Royal HVAC Masters [GEOGRAPHIC_DATA] [PHONE_NUMBER]" at bounding box center [150, 57] width 135 height 44
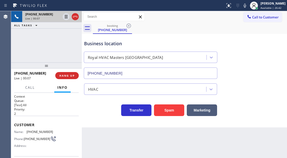
click at [130, 47] on div "Business location Royal HVAC Masters [GEOGRAPHIC_DATA] [PHONE_NUMBER]" at bounding box center [150, 57] width 135 height 44
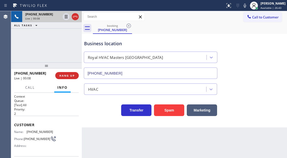
click at [130, 47] on div "Business location Royal HVAC Masters [GEOGRAPHIC_DATA] [PHONE_NUMBER]" at bounding box center [150, 57] width 135 height 44
click at [132, 46] on div "Business location" at bounding box center [150, 43] width 133 height 7
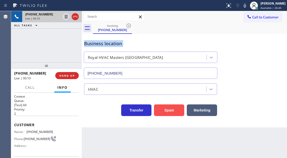
click at [171, 112] on button "Spam" at bounding box center [169, 110] width 30 height 12
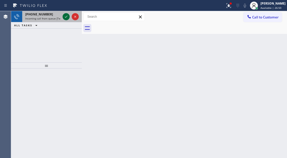
click at [66, 19] on icon at bounding box center [66, 17] width 6 height 6
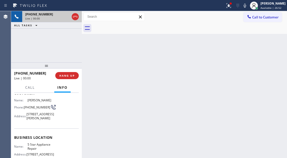
scroll to position [50, 0]
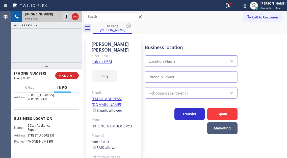
click at [31, 131] on span "5 Star Appliance Repair" at bounding box center [40, 127] width 25 height 8
type input "[PHONE_NUMBER]"
click at [31, 131] on span "5 Star Appliance Repair" at bounding box center [40, 127] width 25 height 8
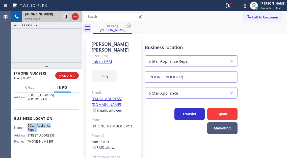
click at [103, 59] on link "link to CRM" at bounding box center [102, 61] width 20 height 5
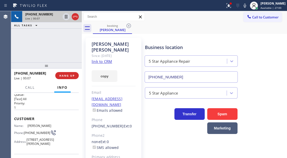
scroll to position [0, 0]
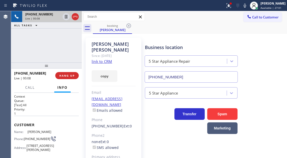
click at [31, 139] on span "[PHONE_NUMBER]" at bounding box center [37, 139] width 27 height 4
click at [174, 40] on div "Business location 5 Star Appliance Repair [PHONE_NUMBER]" at bounding box center [191, 61] width 95 height 44
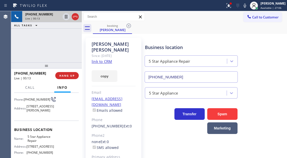
scroll to position [50, 0]
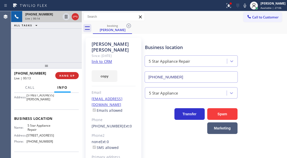
click at [36, 131] on span "5 Star Appliance Repair" at bounding box center [40, 127] width 25 height 8
click at [65, 17] on icon at bounding box center [66, 17] width 6 height 6
click at [234, 9] on button at bounding box center [228, 5] width 11 height 11
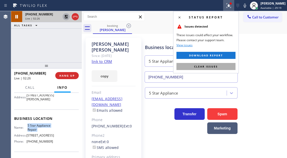
click at [227, 67] on button "Clear issues" at bounding box center [205, 66] width 59 height 7
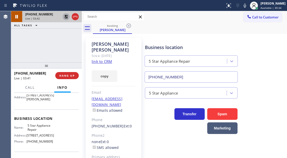
click at [270, 49] on div "Business location 5 Star Appliance Repair [PHONE_NUMBER]" at bounding box center [215, 60] width 142 height 46
drag, startPoint x: 275, startPoint y: 43, endPoint x: 198, endPoint y: 30, distance: 77.7
click at [275, 43] on div "Business location 5 Star Appliance Repair [PHONE_NUMBER]" at bounding box center [215, 60] width 142 height 46
click at [65, 16] on icon at bounding box center [66, 17] width 4 height 4
click at [39, 40] on div "[PHONE_NUMBER] Live | 04:42 ALL TASKS ALL TASKS ACTIVE TASKS TASKS IN WRAP UP" at bounding box center [46, 36] width 71 height 51
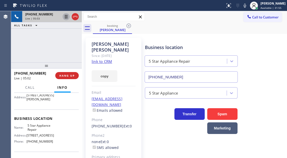
click at [39, 44] on div "[PHONE_NUMBER] Live | 05:03 ALL TASKS ALL TASKS ACTIVE TASKS TASKS IN WRAP UP" at bounding box center [46, 36] width 71 height 51
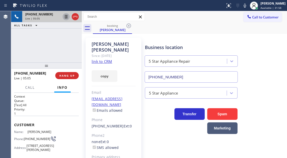
click at [51, 45] on div "[PHONE_NUMBER] Live | 05:05 ALL TASKS ALL TASKS ACTIVE TASKS TASKS IN WRAP UP" at bounding box center [46, 36] width 71 height 51
click at [51, 45] on div "[PHONE_NUMBER] Live | 05:06 ALL TASKS ALL TASKS ACTIVE TASKS TASKS IN WRAP UP" at bounding box center [46, 36] width 71 height 51
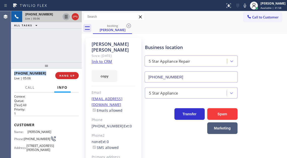
click at [51, 45] on div "[PHONE_NUMBER] Live | 05:06 ALL TASKS ALL TASKS ACTIVE TASKS TASKS IN WRAP UP" at bounding box center [46, 36] width 71 height 51
click at [70, 74] on span "HANG UP" at bounding box center [66, 76] width 15 height 4
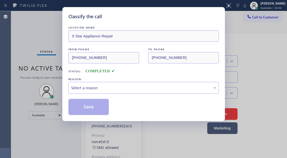
click at [70, 74] on div "LOCATION NAME 5 Star Appliance Repair FROM PHONE [PHONE_NUMBER] TO PHONE [PHONE…" at bounding box center [143, 70] width 150 height 90
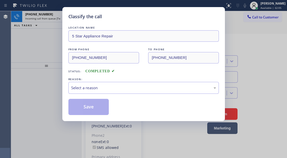
click at [110, 81] on div "REASON:" at bounding box center [143, 79] width 150 height 5
click at [109, 82] on div "Select a reason" at bounding box center [143, 88] width 150 height 12
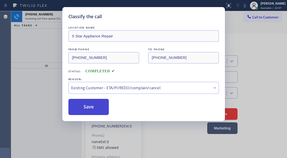
click at [106, 110] on button "Save" at bounding box center [88, 107] width 41 height 16
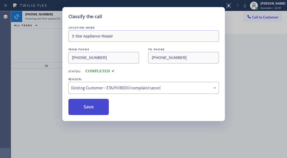
click at [105, 109] on button "Save" at bounding box center [88, 107] width 41 height 16
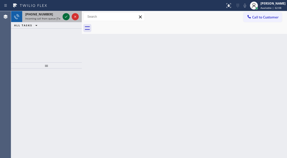
click at [67, 17] on icon at bounding box center [66, 17] width 6 height 6
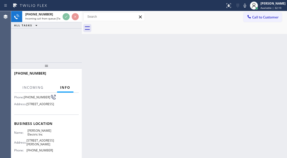
scroll to position [50, 0]
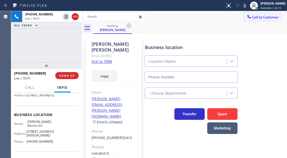
type input "[PHONE_NUMBER]"
click at [33, 128] on span "[PERSON_NAME] Electric Inc" at bounding box center [40, 124] width 25 height 8
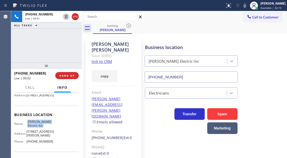
click at [33, 128] on span "[PERSON_NAME] Electric Inc" at bounding box center [40, 124] width 25 height 8
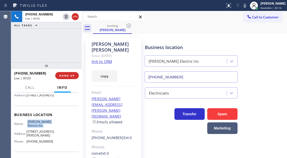
click at [33, 128] on span "[PERSON_NAME] Electric Inc" at bounding box center [40, 124] width 25 height 8
click at [105, 59] on link "link to CRM" at bounding box center [102, 61] width 20 height 5
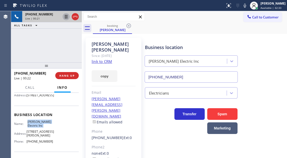
click at [65, 17] on icon at bounding box center [66, 17] width 3 height 4
click at [246, 6] on icon at bounding box center [245, 6] width 3 height 4
click at [277, 43] on div "Business location [PERSON_NAME] Electric Inc [PHONE_NUMBER]" at bounding box center [215, 60] width 142 height 46
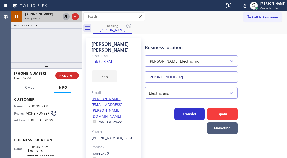
scroll to position [25, 0]
click at [66, 17] on icon at bounding box center [66, 17] width 6 height 6
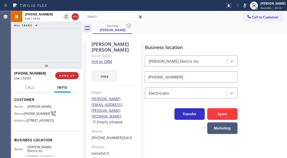
click at [247, 7] on icon at bounding box center [245, 6] width 6 height 6
click at [46, 39] on div "[PHONE_NUMBER] Live | 03:05 ALL TASKS ALL TASKS ACTIVE TASKS TASKS IN WRAP UP" at bounding box center [46, 36] width 71 height 51
click at [272, 58] on div "Business location [PERSON_NAME] Electric Inc [PHONE_NUMBER]" at bounding box center [215, 60] width 142 height 46
click at [54, 37] on div "[PHONE_NUMBER] Live | 03:31 ALL TASKS ALL TASKS ACTIVE TASKS TASKS IN WRAP UP" at bounding box center [46, 36] width 71 height 51
click at [72, 78] on button "HANG UP" at bounding box center [66, 75] width 23 height 7
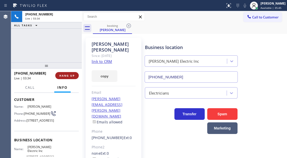
click at [72, 78] on button "HANG UP" at bounding box center [66, 75] width 23 height 7
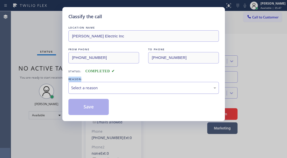
click at [121, 91] on div "Select a reason" at bounding box center [143, 88] width 150 height 12
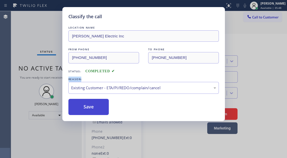
click at [102, 110] on button "Save" at bounding box center [88, 107] width 41 height 16
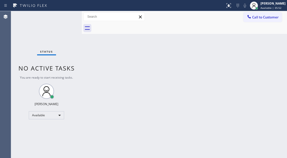
click at [65, 18] on div "Status No active tasks You are ready to start receiving tasks. [PERSON_NAME]" at bounding box center [46, 84] width 71 height 147
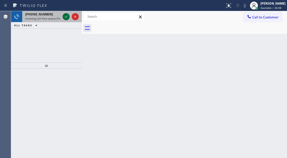
click at [65, 18] on icon at bounding box center [66, 17] width 6 height 6
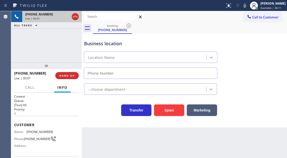
type input "[PHONE_NUMBER]"
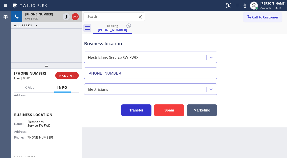
click at [37, 125] on span "Electricians Service SW FWD" at bounding box center [40, 124] width 25 height 8
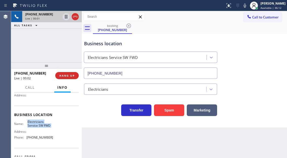
click at [37, 125] on span "Electricians Service SW FWD" at bounding box center [40, 124] width 25 height 8
click at [114, 39] on div "Business location Electricians Service SW FWD [PHONE_NUMBER]" at bounding box center [150, 57] width 135 height 44
click at [113, 44] on div "Business location" at bounding box center [150, 43] width 133 height 7
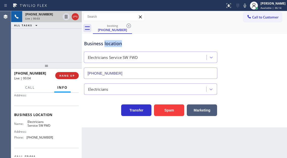
click at [113, 44] on div "Business location" at bounding box center [150, 43] width 133 height 7
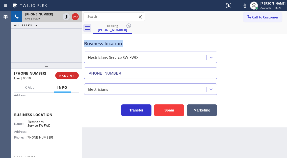
click at [101, 45] on div "Business location" at bounding box center [150, 43] width 133 height 7
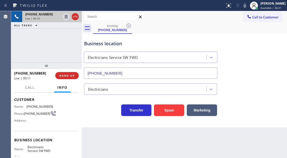
click at [33, 112] on span "[PHONE_NUMBER]" at bounding box center [37, 114] width 27 height 4
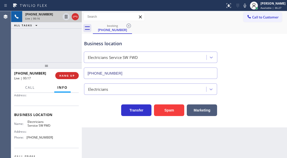
click at [42, 127] on span "Electricians Service SW FWD" at bounding box center [40, 124] width 25 height 8
click at [42, 137] on span "[PHONE_NUMBER]" at bounding box center [40, 137] width 27 height 4
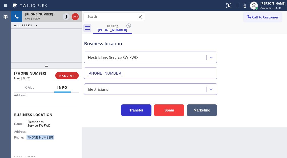
click at [42, 137] on span "[PHONE_NUMBER]" at bounding box center [40, 137] width 27 height 4
click at [51, 138] on div "Name: Electricians Service SW FWD Address: Phone: [PHONE_NUMBER]" at bounding box center [46, 131] width 65 height 22
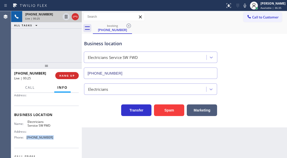
click at [51, 138] on div "Name: Electricians Service SW FWD Address: Phone: [PHONE_NUMBER]" at bounding box center [46, 131] width 65 height 22
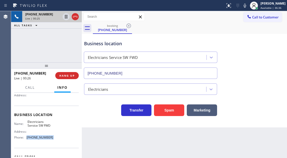
click at [51, 138] on div "Name: Electricians Service SW FWD Address: Phone: [PHONE_NUMBER]" at bounding box center [46, 131] width 65 height 22
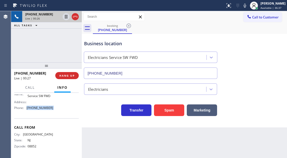
scroll to position [86, 0]
click at [106, 45] on div "Business location" at bounding box center [150, 43] width 133 height 7
click at [274, 46] on div "Business location Electricians Service SW FWD [PHONE_NUMBER]" at bounding box center [184, 56] width 203 height 46
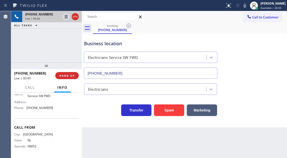
click at [110, 44] on div "Business location" at bounding box center [150, 43] width 133 height 7
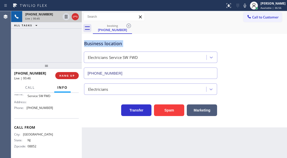
click at [110, 44] on div "Business location" at bounding box center [150, 43] width 133 height 7
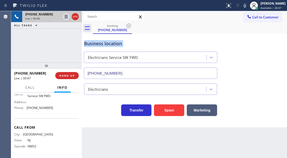
click at [110, 44] on div "Business location" at bounding box center [150, 43] width 133 height 7
click at [205, 111] on button "Marketing" at bounding box center [202, 110] width 30 height 12
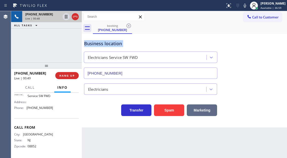
click at [205, 111] on button "Marketing" at bounding box center [202, 110] width 30 height 12
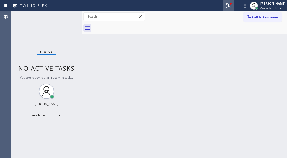
click at [229, 10] on button at bounding box center [228, 5] width 11 height 11
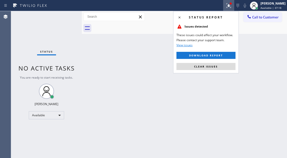
click at [208, 71] on div "Status report Issues detected These issues could affect your workflow. Please c…" at bounding box center [206, 42] width 66 height 62
click at [208, 69] on button "Clear issues" at bounding box center [205, 66] width 59 height 7
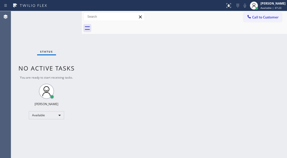
click at [66, 18] on div "Status No active tasks You are ready to start receiving tasks. [PERSON_NAME]" at bounding box center [46, 84] width 71 height 147
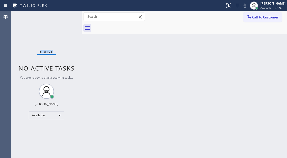
click at [66, 18] on div "Status No active tasks You are ready to start receiving tasks. [PERSON_NAME]" at bounding box center [46, 84] width 71 height 147
click at [65, 17] on div "Status No active tasks You are ready to start receiving tasks. [PERSON_NAME]" at bounding box center [46, 84] width 71 height 147
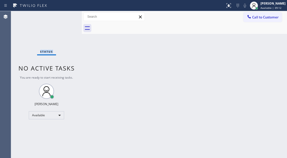
click at [65, 17] on div "Status No active tasks You are ready to start receiving tasks. [PERSON_NAME]" at bounding box center [46, 84] width 71 height 147
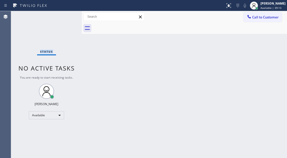
click at [65, 17] on div "Status No active tasks You are ready to start receiving tasks. [PERSON_NAME]" at bounding box center [46, 84] width 71 height 147
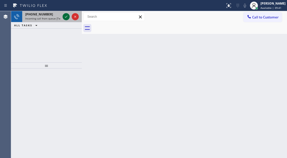
click at [68, 15] on icon at bounding box center [66, 17] width 6 height 6
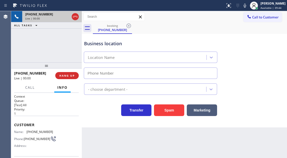
type input "[PHONE_NUMBER]"
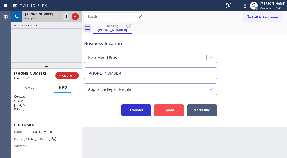
click at [167, 111] on button "Spam" at bounding box center [169, 110] width 30 height 12
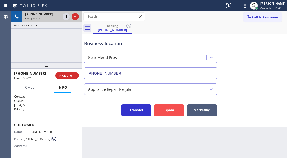
click at [167, 111] on button "Spam" at bounding box center [169, 110] width 30 height 12
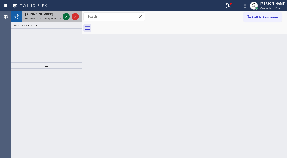
click at [66, 15] on icon at bounding box center [66, 17] width 6 height 6
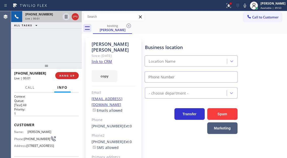
type input "[PHONE_NUMBER]"
click at [98, 59] on link "link to CRM" at bounding box center [102, 61] width 20 height 5
click at [37, 137] on span "[PHONE_NUMBER]" at bounding box center [37, 139] width 27 height 4
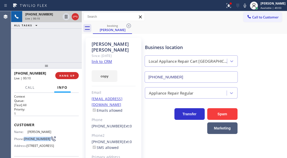
click at [37, 137] on span "[PHONE_NUMBER]" at bounding box center [37, 139] width 27 height 4
click at [190, 27] on div "booking [PERSON_NAME]" at bounding box center [190, 27] width 194 height 11
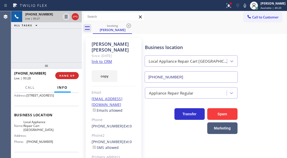
scroll to position [50, 0]
click at [37, 131] on span "Local Appliance Repair Cart [GEOGRAPHIC_DATA]" at bounding box center [38, 126] width 30 height 12
click at [55, 34] on div "[PHONE_NUMBER] Live | 02:37 ALL TASKS ALL TASKS ACTIVE TASKS TASKS IN WRAP UP" at bounding box center [46, 36] width 71 height 51
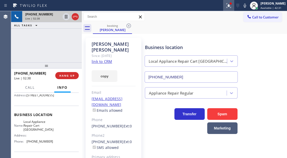
click at [233, 10] on button at bounding box center [228, 5] width 11 height 11
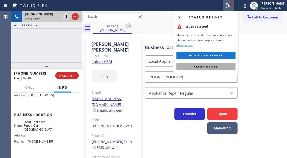
click at [228, 66] on button "Clear issues" at bounding box center [205, 66] width 59 height 7
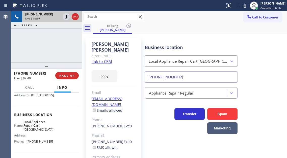
click at [52, 40] on div "[PHONE_NUMBER] Live | 02:39 ALL TASKS ALL TASKS ACTIVE TASKS TASKS IN WRAP UP" at bounding box center [46, 36] width 71 height 51
click at [63, 41] on div "[PHONE_NUMBER] Live | 02:44 ALL TASKS ALL TASKS ACTIVE TASKS TASKS IN WRAP UP" at bounding box center [46, 36] width 71 height 51
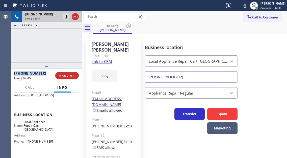
click at [63, 41] on div "[PHONE_NUMBER] Live | 02:45 ALL TASKS ALL TASKS ACTIVE TASKS TASKS IN WRAP UP" at bounding box center [46, 36] width 71 height 51
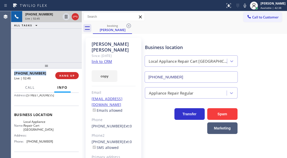
click at [63, 41] on div "[PHONE_NUMBER] Live | 02:45 ALL TASKS ALL TASKS ACTIVE TASKS TASKS IN WRAP UP" at bounding box center [46, 36] width 71 height 51
click at [65, 17] on icon at bounding box center [66, 17] width 6 height 6
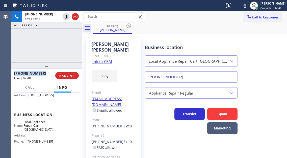
click at [248, 3] on icon at bounding box center [245, 6] width 6 height 6
click at [266, 75] on div "Business location Local Appliance Repair Cart [GEOGRAPHIC_DATA] [PHONE_NUMBER]" at bounding box center [215, 60] width 142 height 46
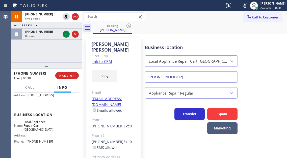
click at [269, 63] on div "Business location Local Appliance Repair Cart [GEOGRAPHIC_DATA] [PHONE_NUMBER]" at bounding box center [215, 60] width 142 height 46
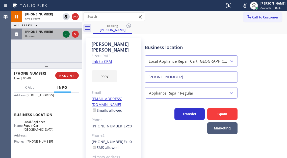
click at [64, 36] on icon at bounding box center [66, 34] width 6 height 6
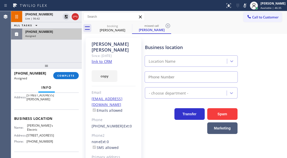
scroll to position [9, 0]
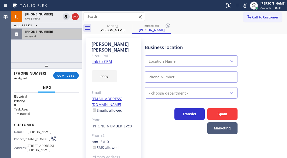
type input "[PHONE_NUMBER]"
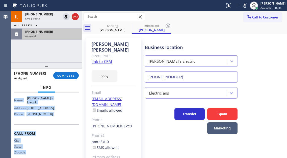
scroll to position [110, 0]
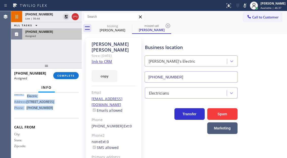
drag, startPoint x: 14, startPoint y: 124, endPoint x: 58, endPoint y: 112, distance: 45.5
click at [58, 112] on div "Context Queue: Electrical Priority: 0 Task Age: [DEMOGRAPHIC_DATA] minute(s) Cu…" at bounding box center [46, 79] width 65 height 155
click at [65, 77] on span "COMPLETE" at bounding box center [65, 76] width 17 height 4
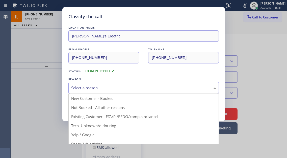
click at [128, 91] on div "Select a reason" at bounding box center [143, 88] width 150 height 12
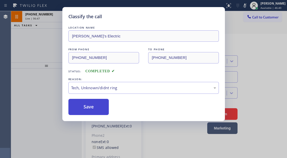
click at [104, 109] on button "Save" at bounding box center [88, 107] width 41 height 16
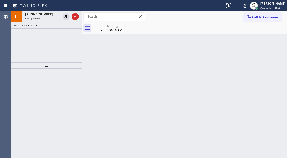
click at [283, 50] on div "Back to Dashboard Change Sender ID Customers Technicians Select a contact Outbo…" at bounding box center [184, 84] width 205 height 147
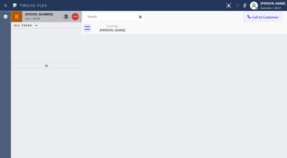
click at [65, 17] on icon at bounding box center [66, 17] width 6 height 6
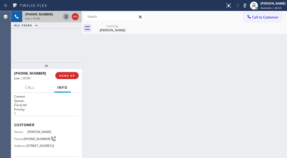
click at [248, 7] on icon at bounding box center [245, 6] width 6 height 6
click at [47, 51] on div "[PHONE_NUMBER] Live | 07:36 ALL TASKS ALL TASKS ACTIVE TASKS TASKS IN WRAP UP" at bounding box center [46, 36] width 71 height 51
click at [64, 77] on span "HANG UP" at bounding box center [66, 76] width 15 height 4
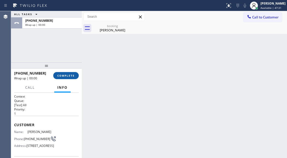
click at [64, 77] on span "COMPLETE" at bounding box center [65, 76] width 17 height 4
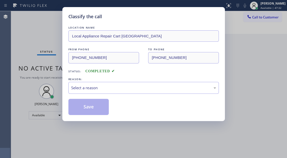
click at [64, 77] on div "Classify the call LOCATION NAME Local Appliance Repair Cart NY FROM PHONE [PHON…" at bounding box center [143, 64] width 163 height 114
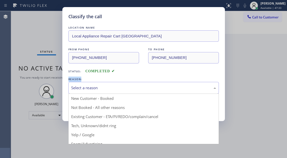
click at [115, 92] on div "Select a reason" at bounding box center [143, 88] width 150 height 12
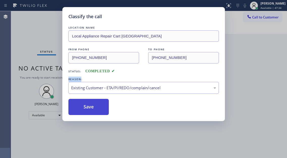
click at [107, 107] on button "Save" at bounding box center [88, 107] width 41 height 16
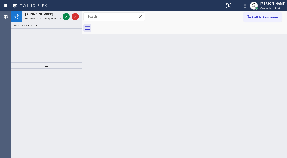
click at [278, 43] on div "Back to Dashboard Change Sender ID Customers Technicians Select a contact Outbo…" at bounding box center [184, 84] width 205 height 147
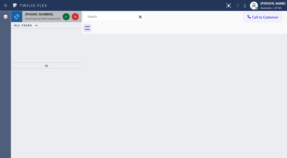
click at [67, 15] on icon at bounding box center [66, 17] width 6 height 6
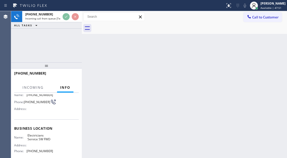
scroll to position [76, 0]
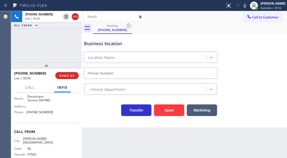
type input "[PHONE_NUMBER]"
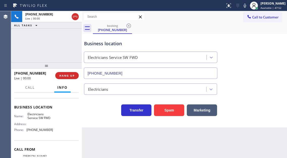
scroll to position [50, 0]
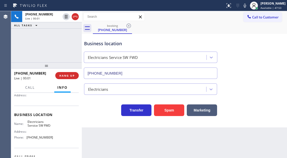
click at [45, 124] on span "Electricians Service SW FWD" at bounding box center [40, 124] width 25 height 8
click at [168, 114] on button "Spam" at bounding box center [169, 110] width 30 height 12
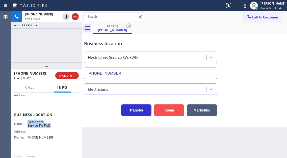
click at [168, 114] on button "Spam" at bounding box center [169, 110] width 30 height 12
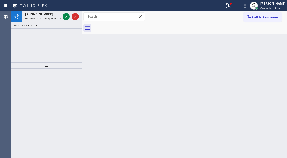
drag, startPoint x: 280, startPoint y: 69, endPoint x: 175, endPoint y: 55, distance: 105.7
click at [279, 69] on div "Back to Dashboard Change Sender ID Customers Technicians Select a contact Outbo…" at bounding box center [184, 84] width 205 height 147
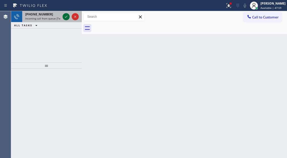
click at [67, 16] on icon at bounding box center [66, 17] width 6 height 6
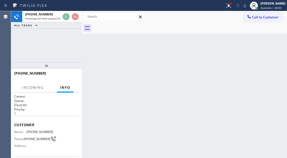
scroll to position [25, 0]
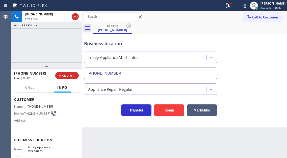
type input "[PHONE_NUMBER]"
click at [170, 113] on button "Spam" at bounding box center [169, 110] width 30 height 12
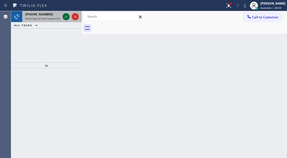
click at [66, 16] on icon at bounding box center [66, 17] width 6 height 6
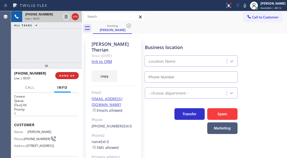
type input "[PHONE_NUMBER]"
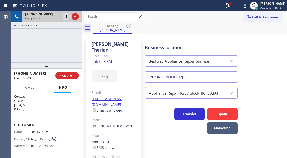
click at [108, 59] on link "link to CRM" at bounding box center [102, 61] width 20 height 5
click at [246, 4] on icon at bounding box center [245, 6] width 3 height 4
click at [232, 4] on icon at bounding box center [229, 6] width 6 height 6
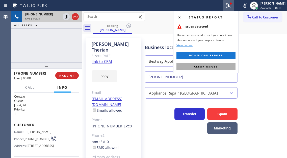
click at [215, 67] on span "Clear issues" at bounding box center [206, 67] width 24 height 4
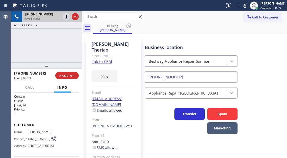
click at [248, 4] on icon at bounding box center [245, 6] width 6 height 6
click at [179, 33] on div "booking [PERSON_NAME]" at bounding box center [190, 27] width 194 height 11
click at [33, 137] on span "[PHONE_NUMBER]" at bounding box center [37, 139] width 27 height 4
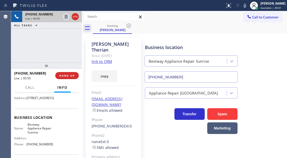
scroll to position [50, 0]
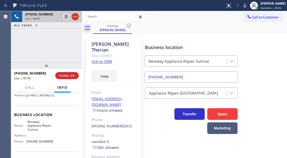
click at [34, 131] on span "Bestway Appliance Repair Sunrise" at bounding box center [40, 126] width 25 height 12
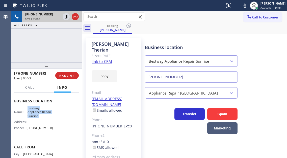
scroll to position [76, 0]
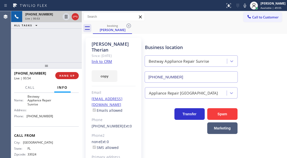
click at [44, 118] on span "[PHONE_NUMBER]" at bounding box center [40, 116] width 27 height 4
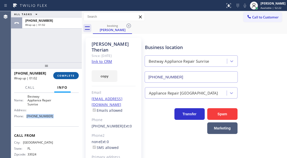
click at [73, 75] on span "COMPLETE" at bounding box center [65, 76] width 17 height 4
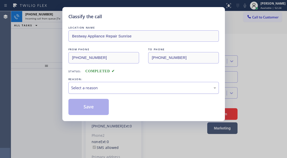
click at [110, 88] on div "Select a reason" at bounding box center [143, 88] width 145 height 6
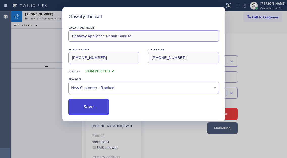
click at [100, 110] on button "Save" at bounding box center [88, 107] width 41 height 16
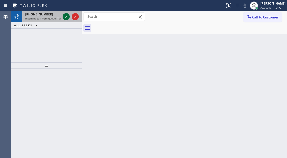
click at [64, 19] on icon at bounding box center [66, 17] width 6 height 6
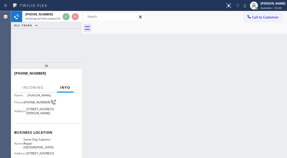
scroll to position [50, 0]
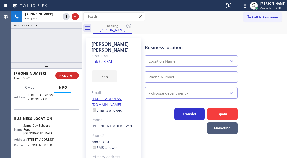
type input "[PHONE_NUMBER]"
click at [102, 59] on link "link to CRM" at bounding box center [102, 61] width 20 height 5
click at [64, 49] on div "[PHONE_NUMBER] Live | 02:40 ALL TASKS ALL TASKS ACTIVE TASKS TASKS IN WRAP UP" at bounding box center [46, 36] width 71 height 51
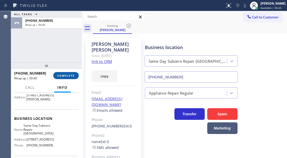
click at [74, 77] on span "COMPLETE" at bounding box center [65, 76] width 17 height 4
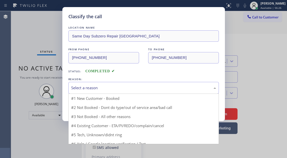
click at [114, 85] on div "Select a reason" at bounding box center [143, 88] width 145 height 6
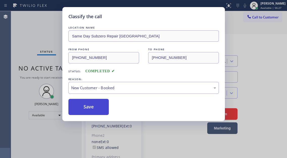
click at [101, 107] on button "Save" at bounding box center [88, 107] width 41 height 16
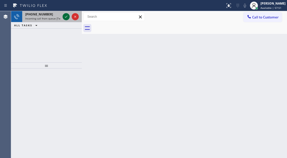
click at [67, 16] on icon at bounding box center [66, 17] width 6 height 6
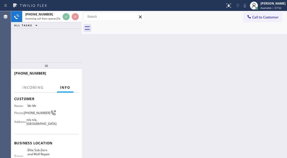
scroll to position [50, 0]
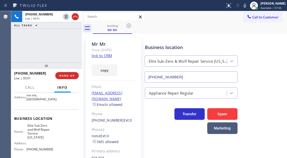
type input "[PHONE_NUMBER]"
click at [96, 58] on link "link to CRM" at bounding box center [102, 55] width 20 height 5
click at [68, 75] on span "HANG UP" at bounding box center [66, 76] width 15 height 4
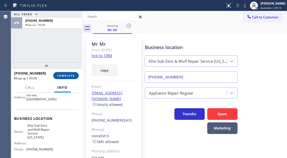
click at [68, 75] on span "COMPLETE" at bounding box center [65, 76] width 17 height 4
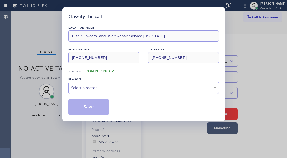
click at [68, 75] on div "Classify the call LOCATION NAME Elite Sub-Zero and Wolf Repair Service [US_STAT…" at bounding box center [143, 64] width 163 height 114
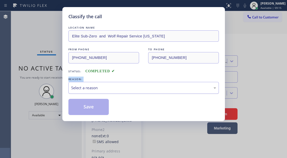
click at [119, 90] on div "Select a reason" at bounding box center [143, 88] width 145 height 6
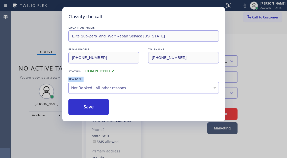
click at [94, 109] on button "Save" at bounding box center [88, 107] width 41 height 16
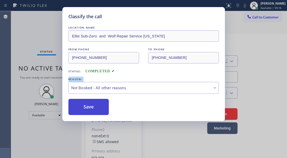
click at [94, 109] on button "Save" at bounding box center [88, 107] width 41 height 16
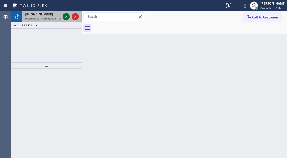
click at [63, 16] on div at bounding box center [66, 17] width 7 height 6
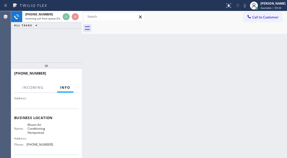
scroll to position [50, 0]
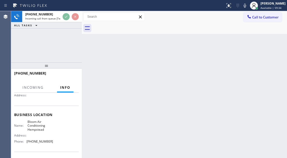
click at [32, 122] on span "Bloom Air Conditioning Hempstead" at bounding box center [40, 126] width 25 height 12
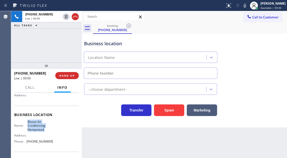
click at [32, 122] on span "Bloom Air Conditioning Hempstead" at bounding box center [40, 126] width 25 height 12
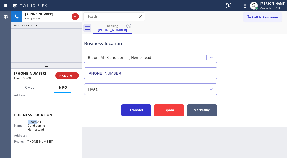
type input "[PHONE_NUMBER]"
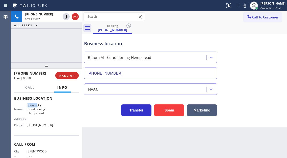
scroll to position [86, 0]
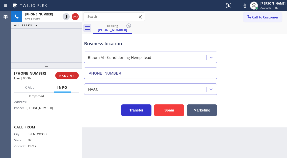
click at [109, 41] on div "Business location" at bounding box center [150, 43] width 133 height 7
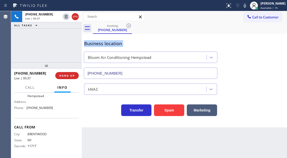
click at [109, 41] on div "Business location" at bounding box center [150, 43] width 133 height 7
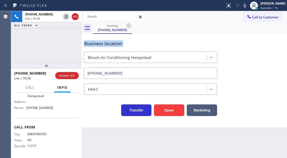
click at [109, 41] on div "Business location" at bounding box center [150, 43] width 133 height 7
click at [200, 112] on button "Marketing" at bounding box center [202, 110] width 30 height 12
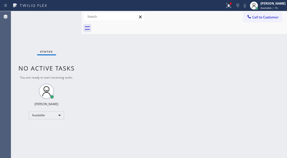
click at [50, 26] on div "Status No active tasks You are ready to start receiving tasks. [PERSON_NAME]" at bounding box center [46, 84] width 71 height 147
click at [232, 3] on icon at bounding box center [229, 6] width 6 height 6
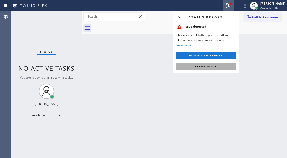
click at [228, 67] on button "Clear issue" at bounding box center [205, 66] width 59 height 7
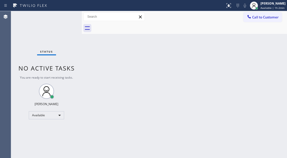
click at [277, 50] on div "Back to Dashboard Change Sender ID Customers Technicians Select a contact Outbo…" at bounding box center [184, 84] width 205 height 147
click at [62, 18] on div "Status No active tasks You are ready to start receiving tasks. [PERSON_NAME]" at bounding box center [46, 84] width 71 height 147
click at [273, 52] on div "Back to Dashboard Change Sender ID Customers Technicians Select a contact Outbo…" at bounding box center [184, 84] width 205 height 147
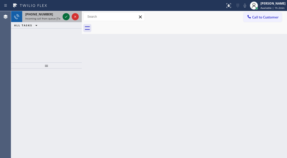
click at [66, 17] on icon at bounding box center [66, 17] width 3 height 2
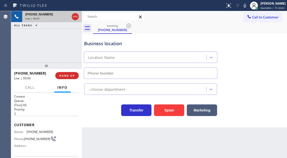
type input "[PHONE_NUMBER]"
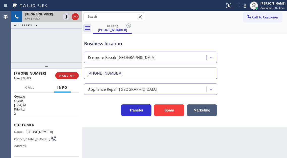
click at [33, 134] on div "Name: [PHONE_NUMBER] Phone: [PHONE_NUMBER] Address:" at bounding box center [33, 140] width 39 height 20
click at [135, 46] on div "Business location" at bounding box center [150, 43] width 133 height 7
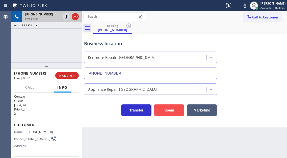
click at [167, 109] on button "Spam" at bounding box center [169, 110] width 30 height 12
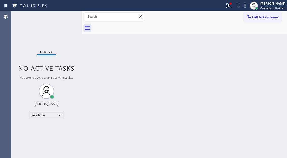
click at [63, 20] on div "Status No active tasks You are ready to start receiving tasks. [PERSON_NAME]" at bounding box center [46, 84] width 71 height 147
click at [141, 77] on div "Back to Dashboard Change Sender ID Customers Technicians Select a contact Outbo…" at bounding box center [184, 84] width 205 height 147
click at [232, 5] on icon at bounding box center [229, 6] width 6 height 6
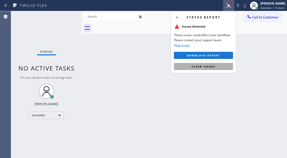
click at [216, 69] on button "Clear issues" at bounding box center [203, 66] width 59 height 7
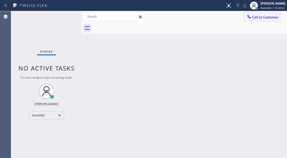
click at [277, 55] on div "Back to Dashboard Change Sender ID Customers Technicians Select a contact Outbo…" at bounding box center [184, 84] width 205 height 147
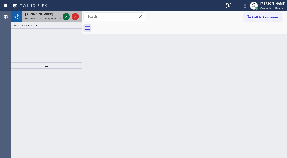
click at [65, 19] on icon at bounding box center [66, 17] width 6 height 6
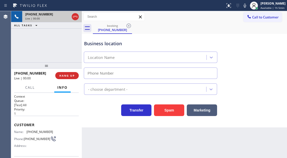
type input "[PHONE_NUMBER]"
click at [276, 62] on div "Business location [GEOGRAPHIC_DATA] Appliance Co [PHONE_NUMBER]" at bounding box center [184, 56] width 203 height 46
click at [109, 45] on div "Business location" at bounding box center [150, 43] width 133 height 7
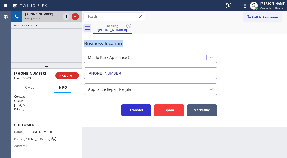
click at [109, 45] on div "Business location" at bounding box center [150, 43] width 133 height 7
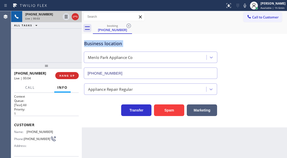
click at [109, 45] on div "Business location" at bounding box center [150, 43] width 133 height 7
click at [40, 130] on span "[PHONE_NUMBER]" at bounding box center [40, 132] width 27 height 4
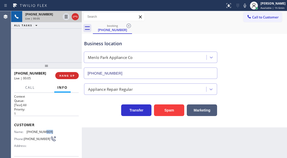
click at [40, 130] on span "[PHONE_NUMBER]" at bounding box center [40, 132] width 27 height 4
click at [98, 125] on div "Business location [GEOGRAPHIC_DATA] Appliance Co [PHONE_NUMBER] Appliance Repai…" at bounding box center [184, 80] width 205 height 93
click at [265, 57] on div "Business location [GEOGRAPHIC_DATA] Appliance Co [PHONE_NUMBER]" at bounding box center [184, 56] width 203 height 46
click at [174, 108] on button "Spam" at bounding box center [169, 110] width 30 height 12
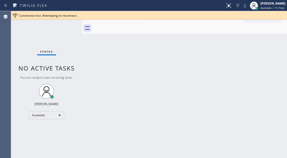
click at [54, 24] on div "Status No active tasks You are ready to start receiving tasks. [PERSON_NAME]" at bounding box center [46, 84] width 71 height 147
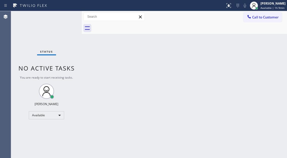
click at [263, 45] on div "Back to Dashboard Change Sender ID Customers Technicians Select a contact Outbo…" at bounding box center [184, 84] width 205 height 147
click at [71, 15] on div "Status No active tasks You are ready to start receiving tasks. [PERSON_NAME]" at bounding box center [46, 84] width 71 height 147
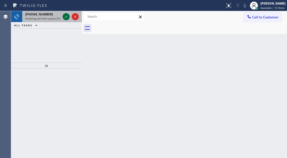
click at [67, 18] on icon at bounding box center [66, 17] width 6 height 6
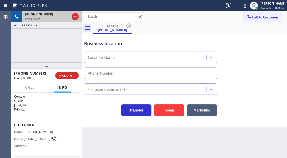
type input "[PHONE_NUMBER]"
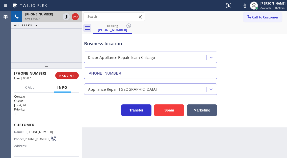
click at [35, 130] on span "[PHONE_NUMBER]" at bounding box center [40, 132] width 27 height 4
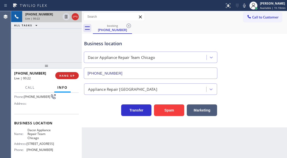
scroll to position [50, 0]
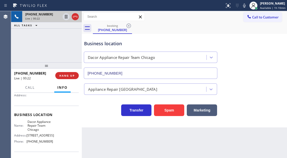
click at [39, 127] on span "Dacor Appliance Repair Team Chicago" at bounding box center [40, 126] width 25 height 12
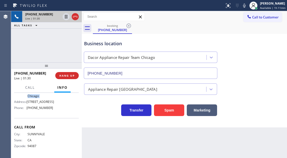
scroll to position [90, 0]
click at [40, 110] on div "Name: Dacor Appliance Repair Team Chicago Address: [STREET_ADDRESS] Phone: [PHO…" at bounding box center [33, 99] width 39 height 26
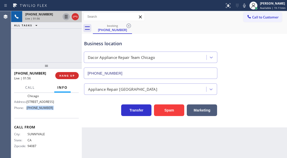
click at [65, 14] on icon at bounding box center [66, 17] width 6 height 6
click at [65, 16] on icon at bounding box center [66, 17] width 4 height 4
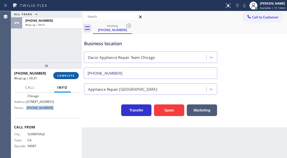
click at [69, 73] on button "COMPLETE" at bounding box center [66, 75] width 26 height 7
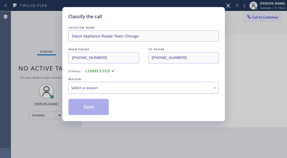
click at [129, 86] on div "Select a reason" at bounding box center [143, 88] width 145 height 6
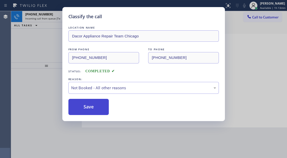
click at [107, 106] on button "Save" at bounding box center [88, 107] width 41 height 16
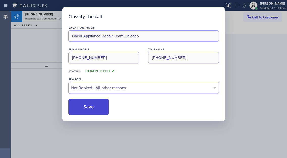
click at [90, 104] on button "Save" at bounding box center [88, 107] width 41 height 16
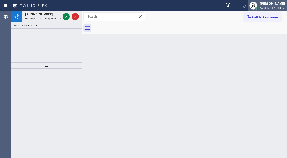
click at [259, 4] on div at bounding box center [253, 5] width 11 height 11
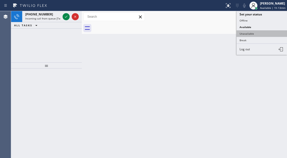
click at [255, 32] on button "Unavailable" at bounding box center [262, 33] width 50 height 7
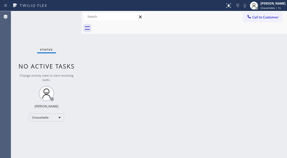
drag, startPoint x: 274, startPoint y: 50, endPoint x: 229, endPoint y: 31, distance: 48.9
click at [274, 50] on div "Back to Dashboard Change Sender ID Customers Technicians Select a contact Outbo…" at bounding box center [184, 84] width 205 height 147
